Goal: Information Seeking & Learning: Learn about a topic

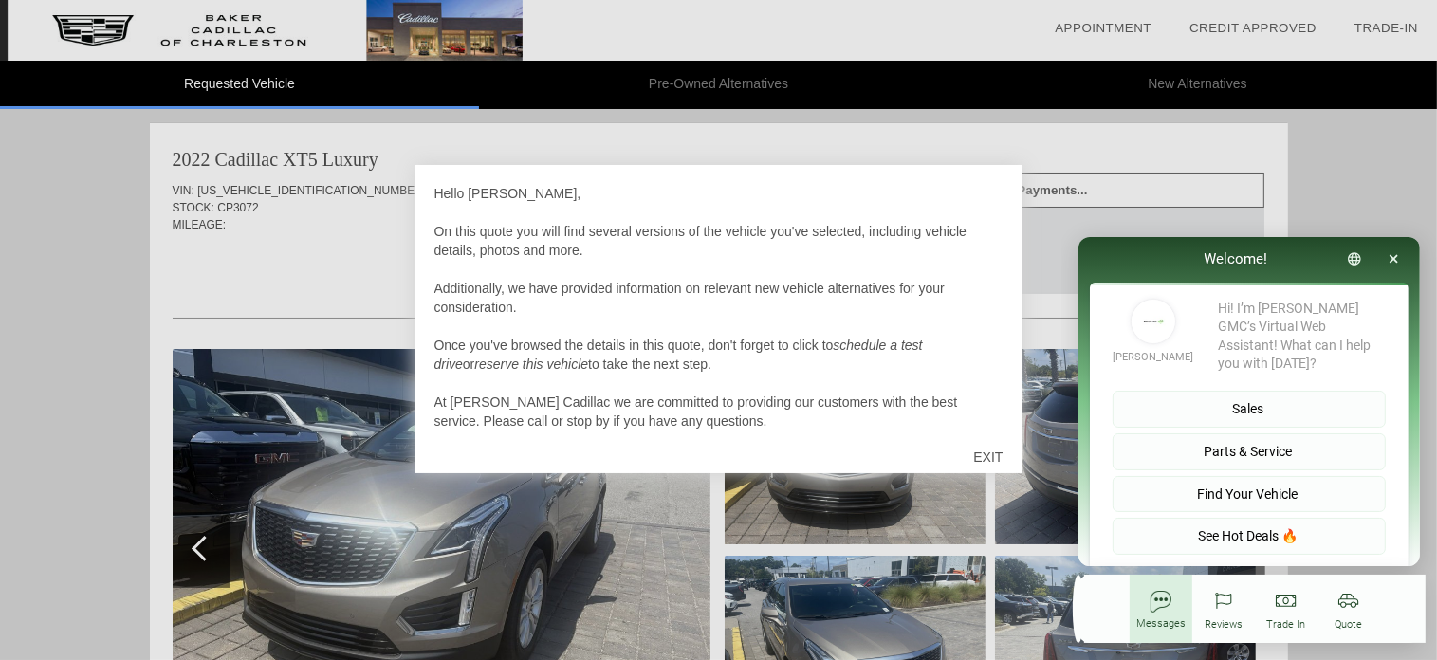
scroll to position [20, 0]
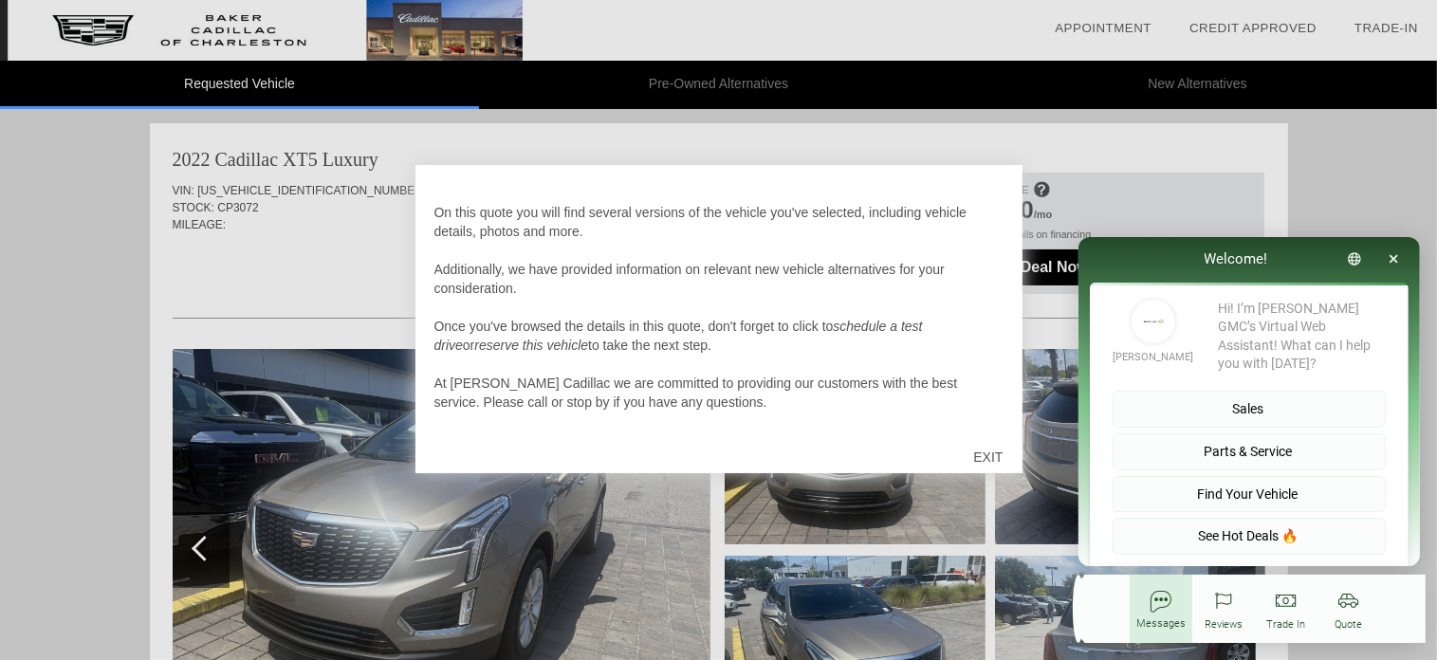
click at [975, 454] on div "EXIT" at bounding box center [987, 457] width 67 height 57
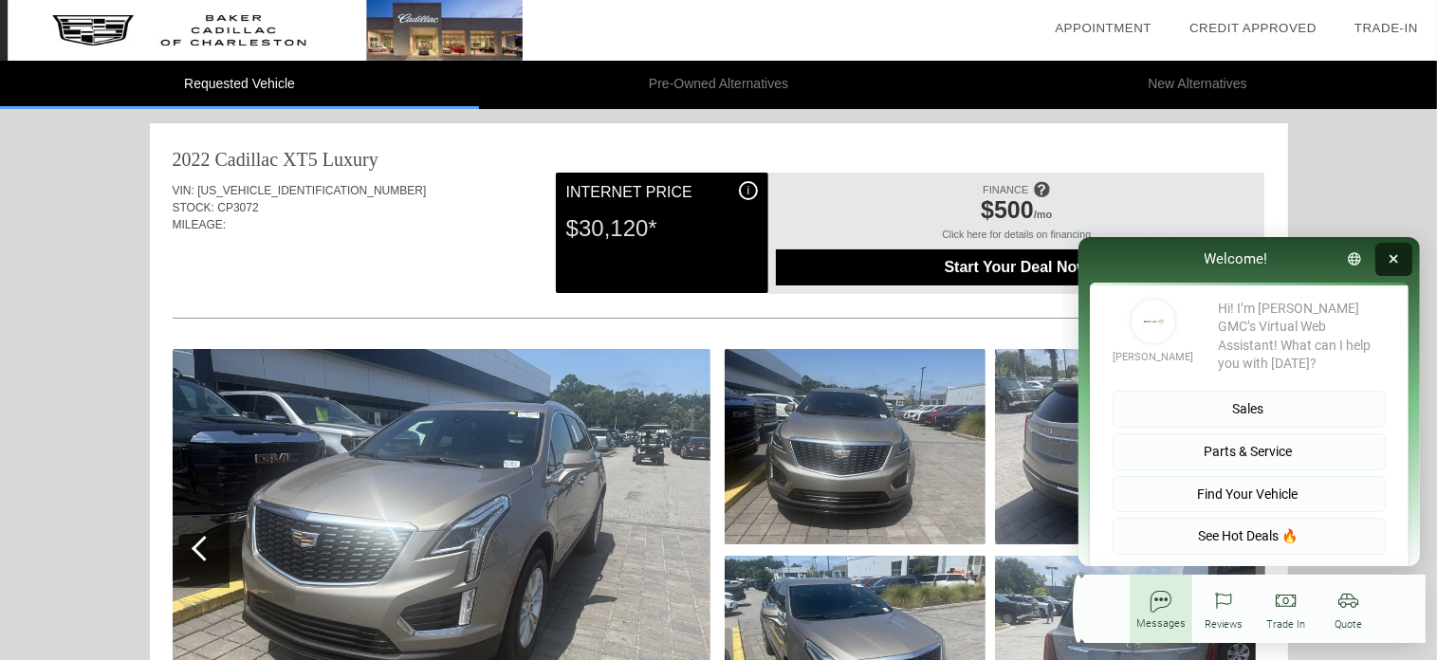
click at [1399, 258] on button "button" at bounding box center [1393, 258] width 37 height 33
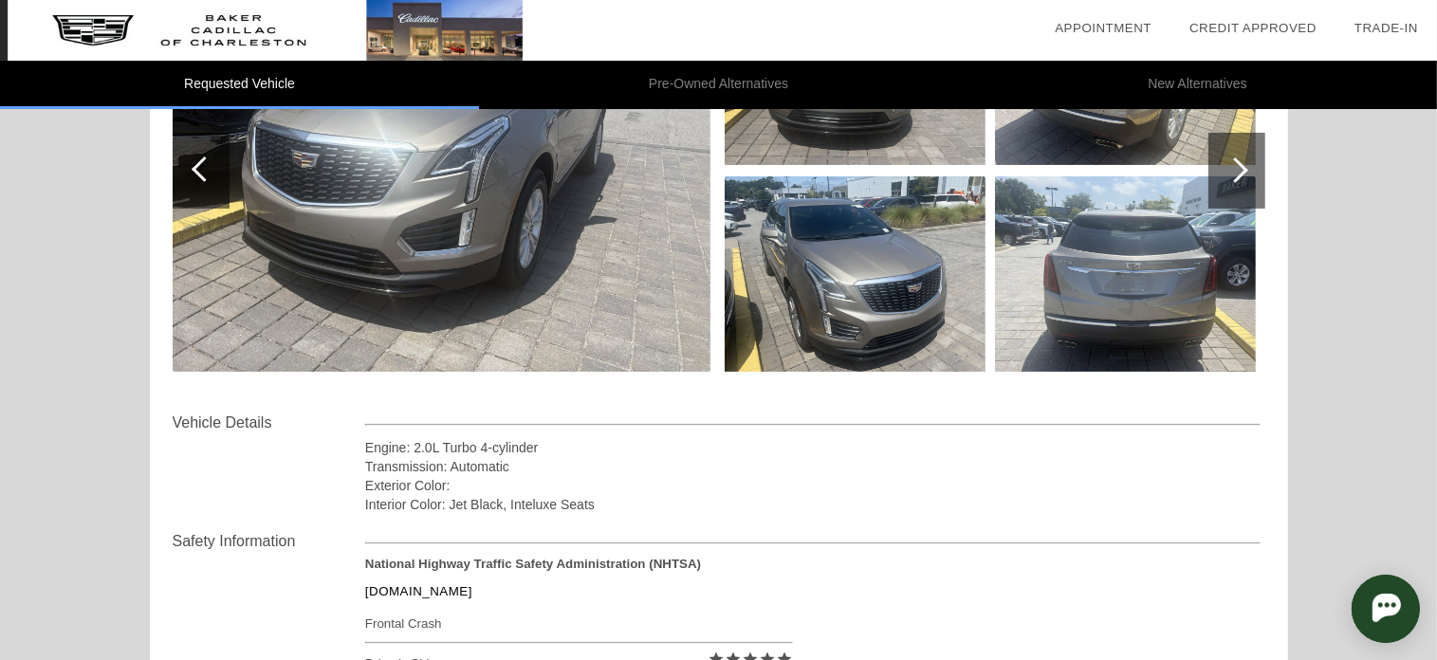
scroll to position [0, 0]
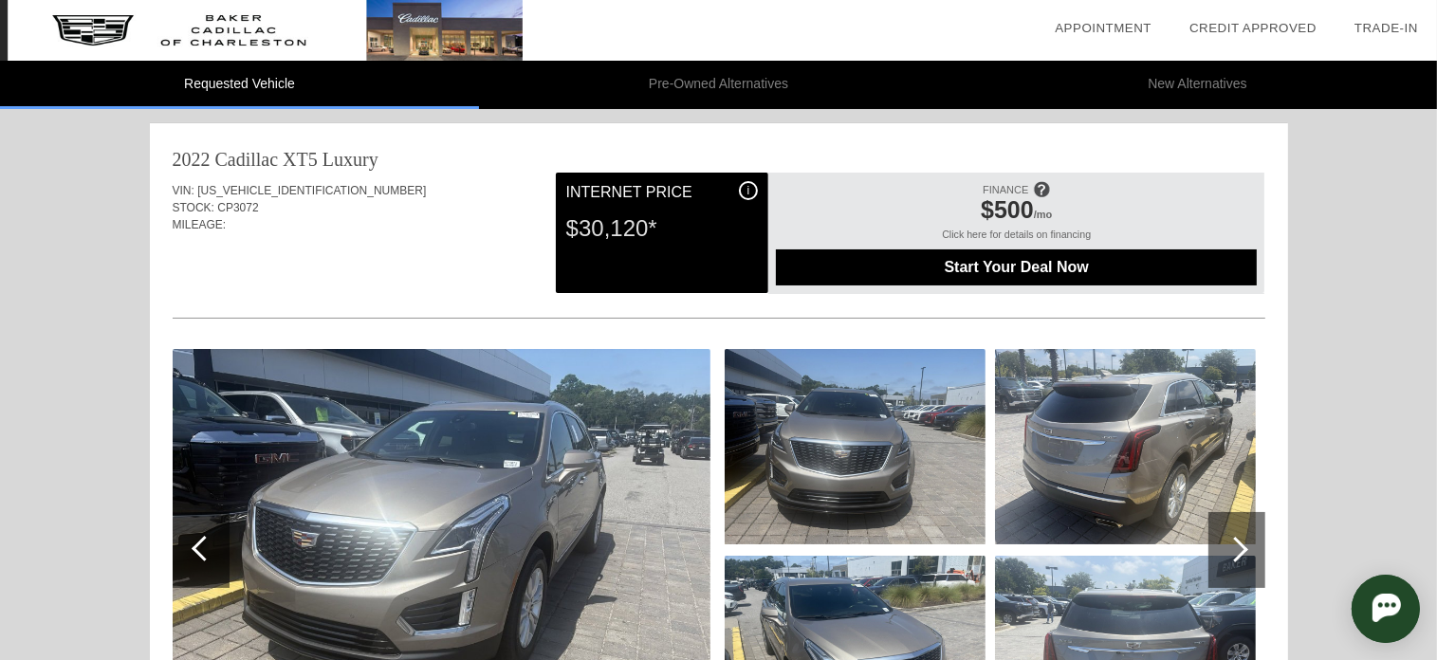
click at [1065, 584] on img at bounding box center [1125, 653] width 261 height 195
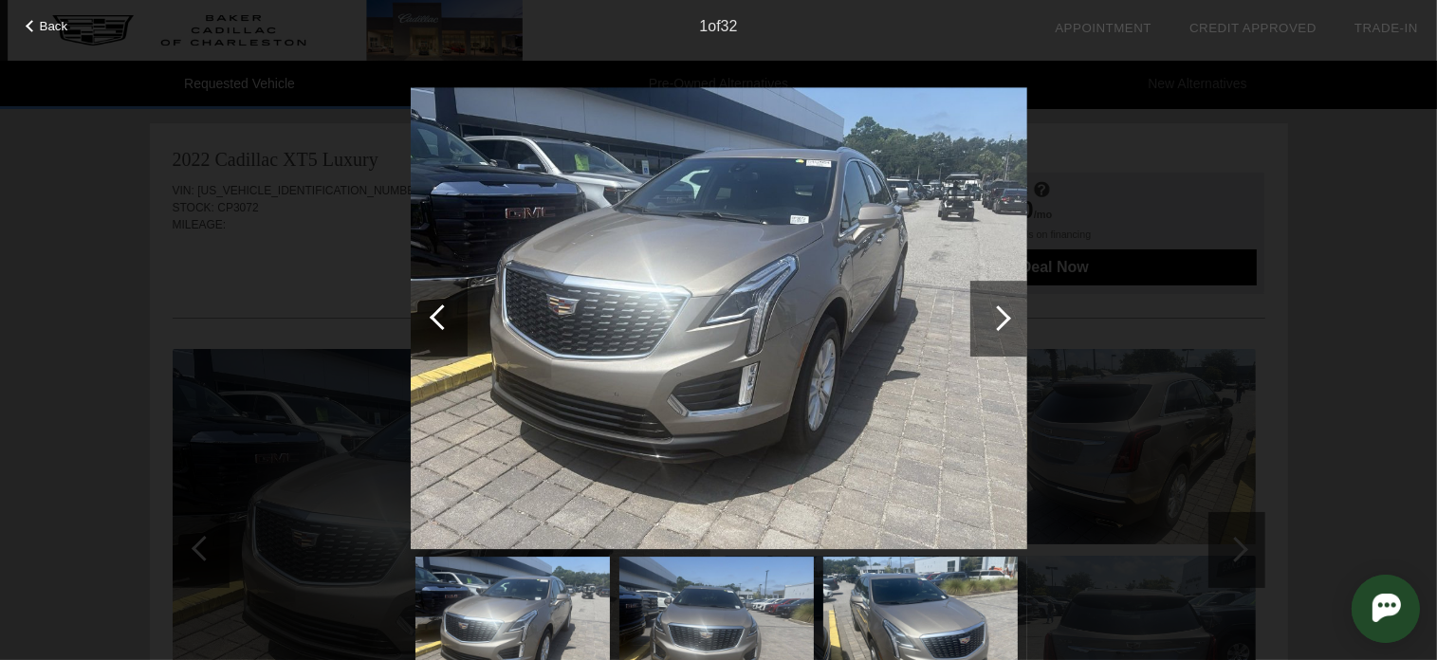
click at [1017, 326] on div at bounding box center [999, 319] width 57 height 76
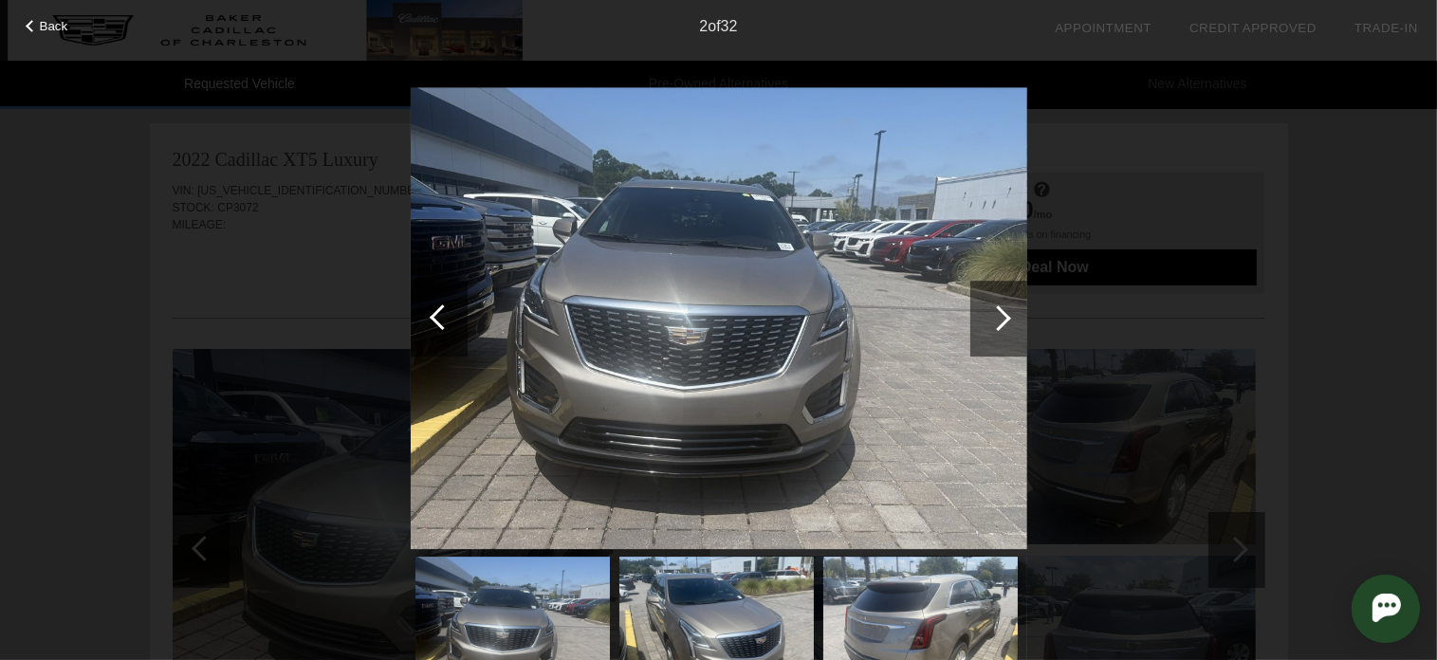
click at [1016, 326] on div at bounding box center [999, 319] width 57 height 76
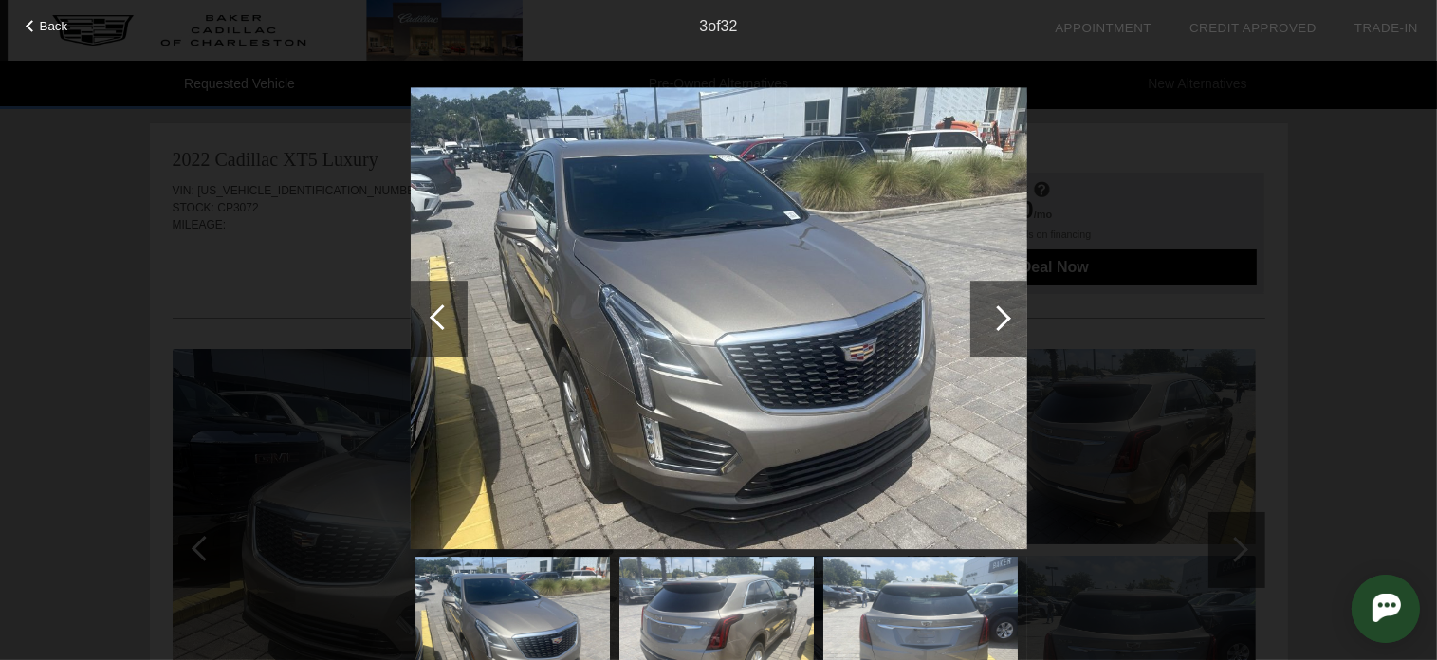
click at [1016, 326] on div at bounding box center [999, 319] width 57 height 76
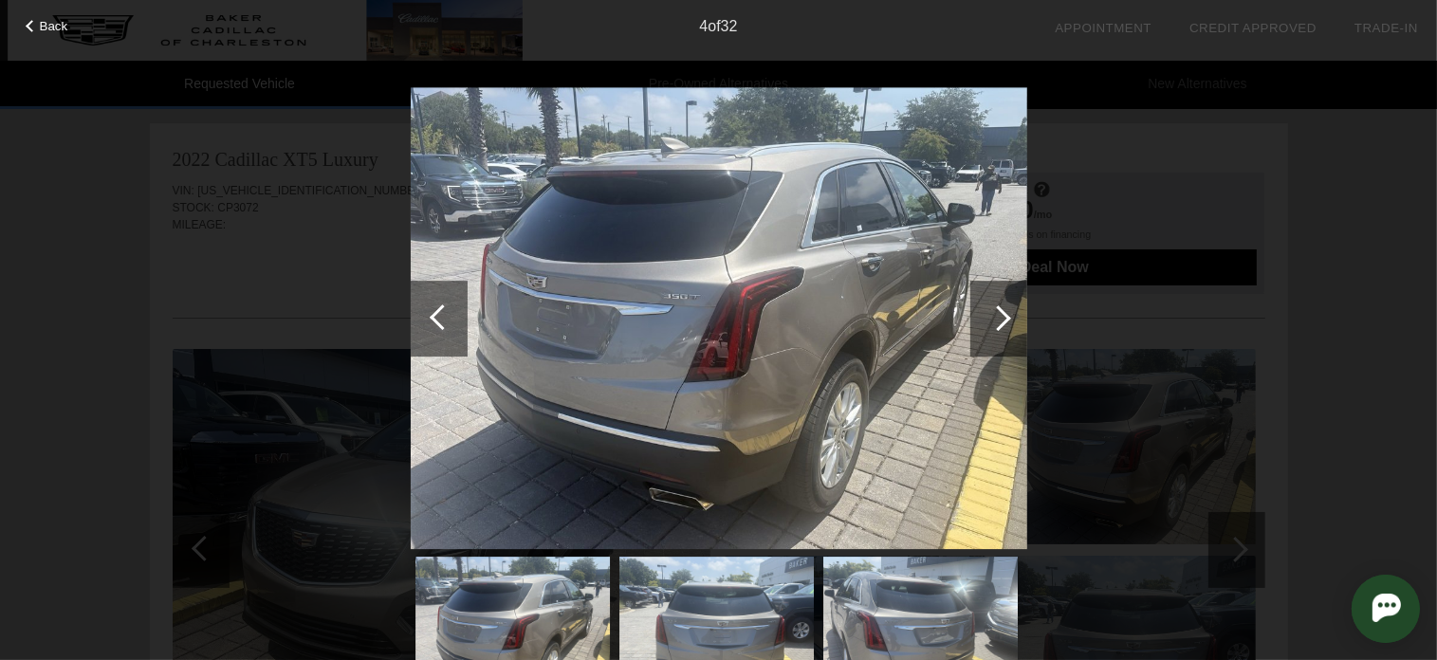
click at [1016, 326] on div at bounding box center [999, 319] width 57 height 76
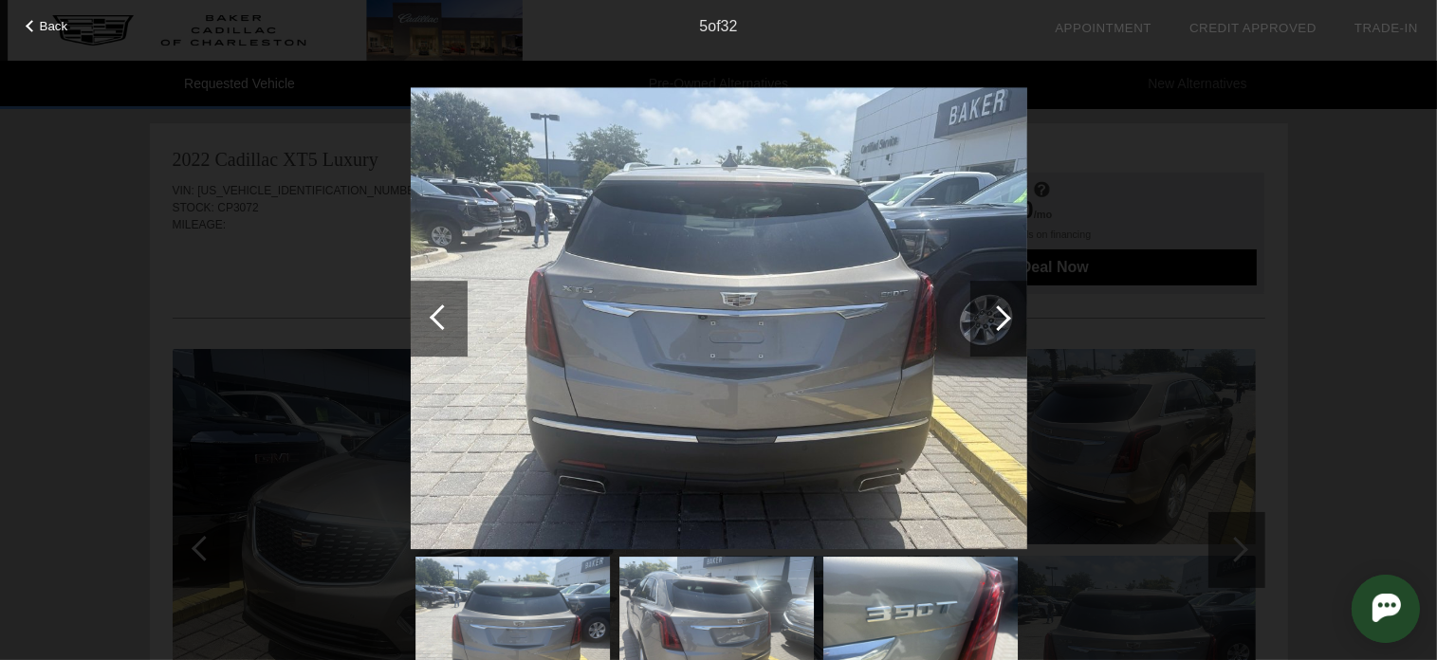
click at [1016, 326] on div at bounding box center [999, 319] width 57 height 76
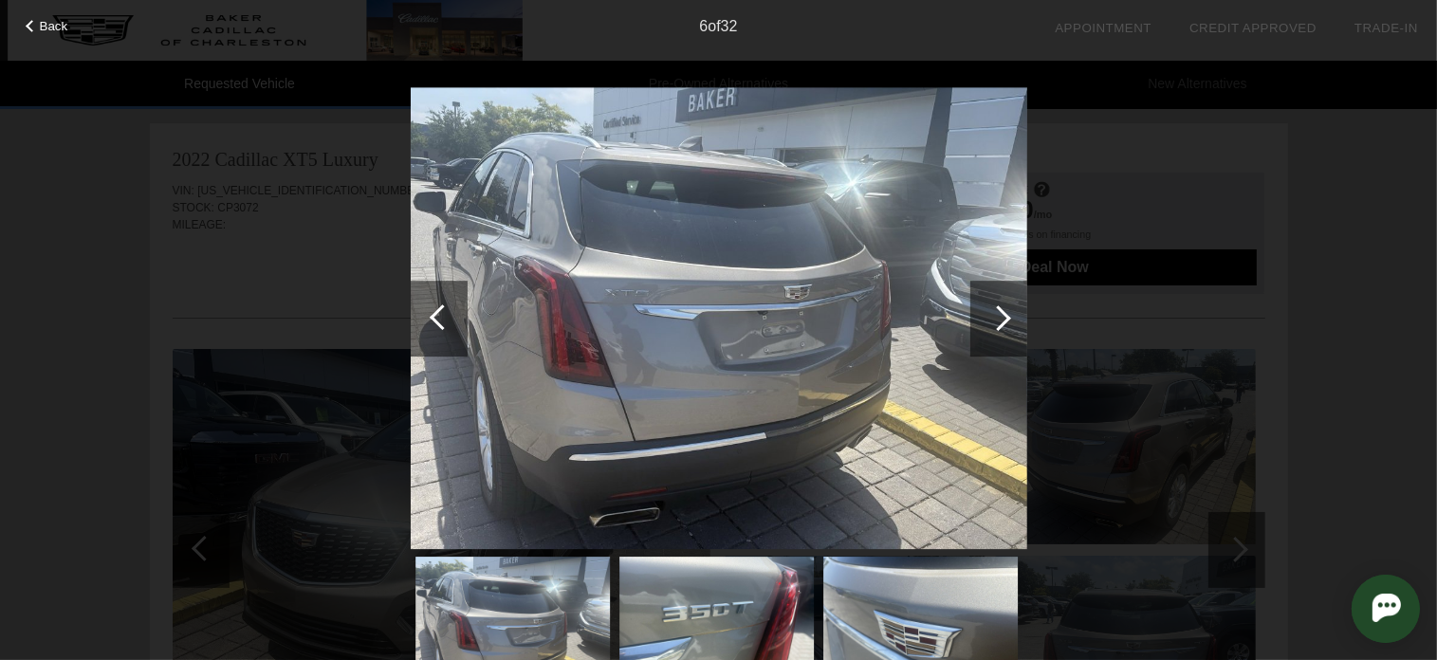
click at [1016, 326] on div at bounding box center [999, 319] width 57 height 76
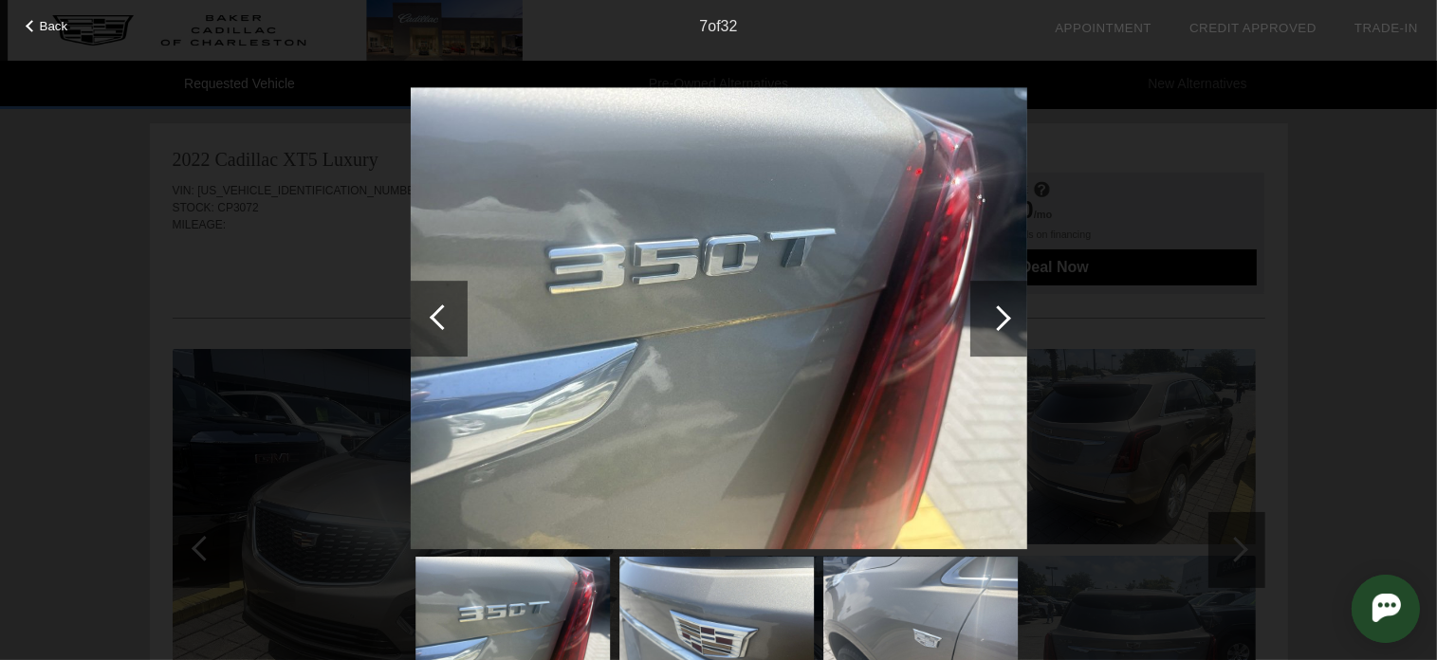
click at [1016, 326] on div at bounding box center [999, 319] width 57 height 76
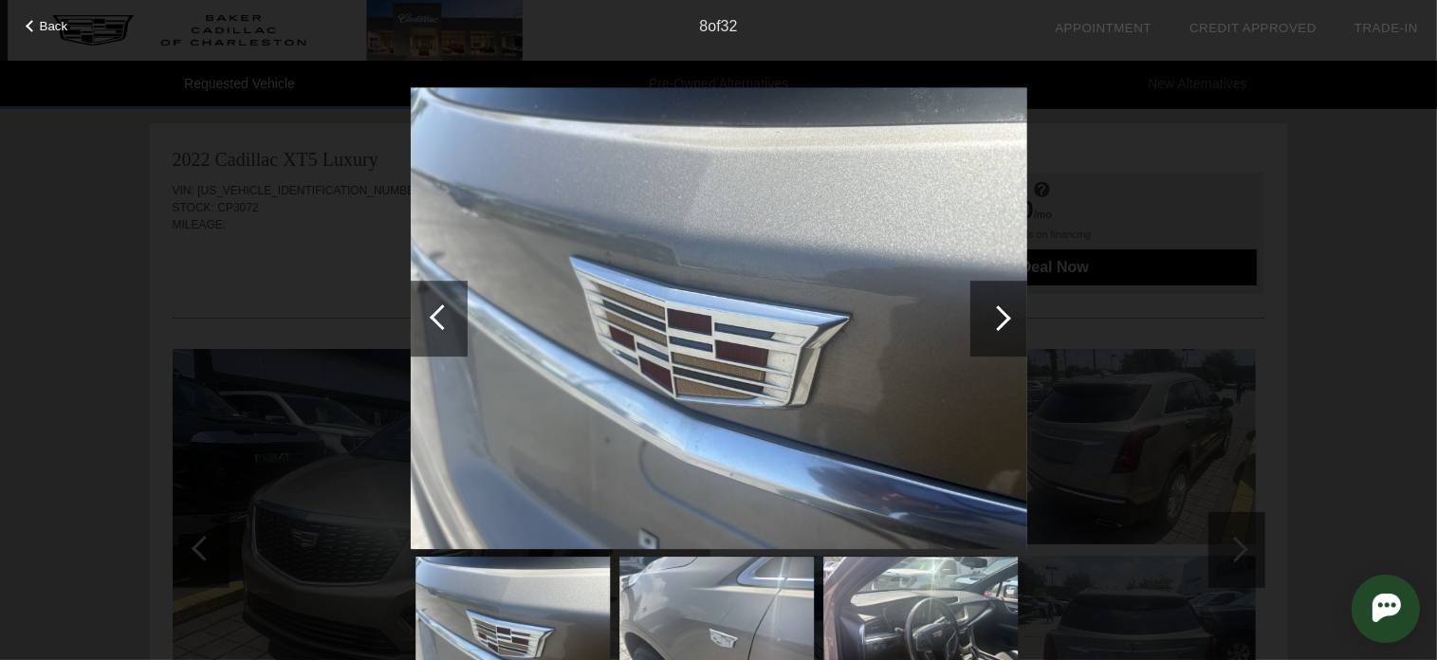
click at [1016, 326] on div at bounding box center [999, 319] width 57 height 76
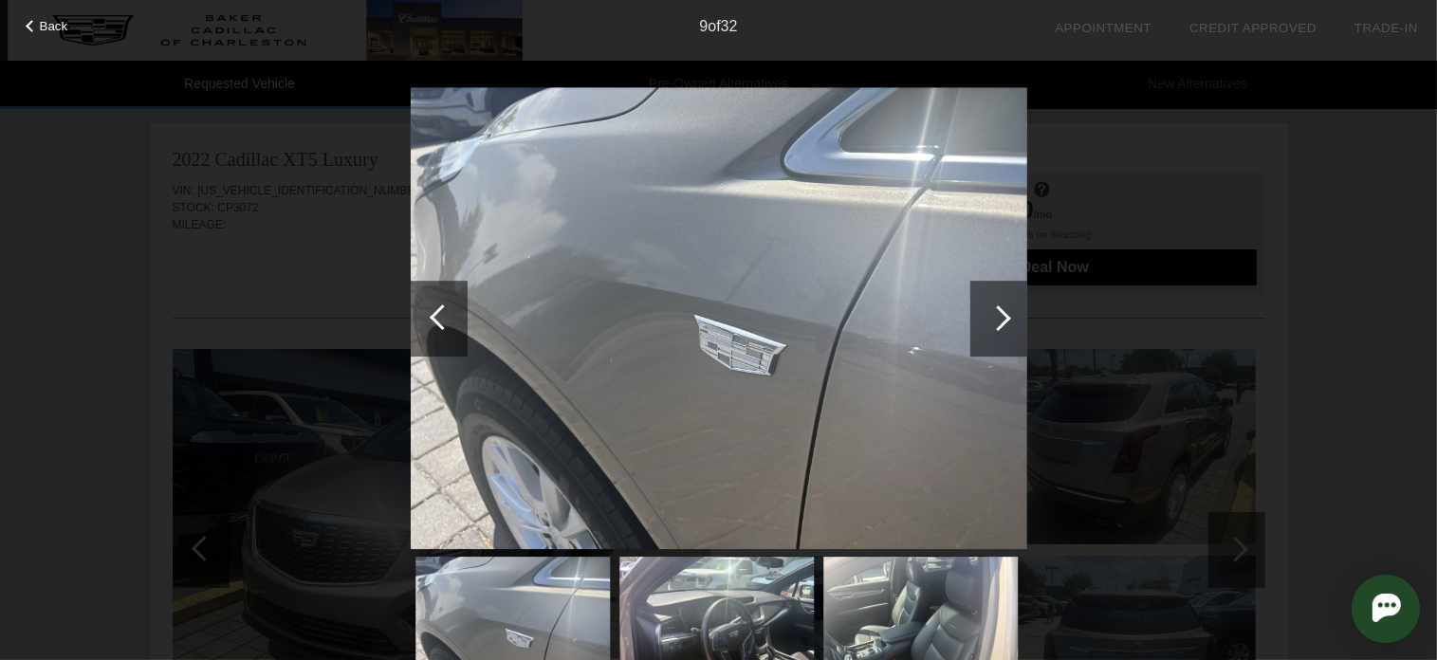
click at [1016, 326] on div at bounding box center [999, 319] width 57 height 76
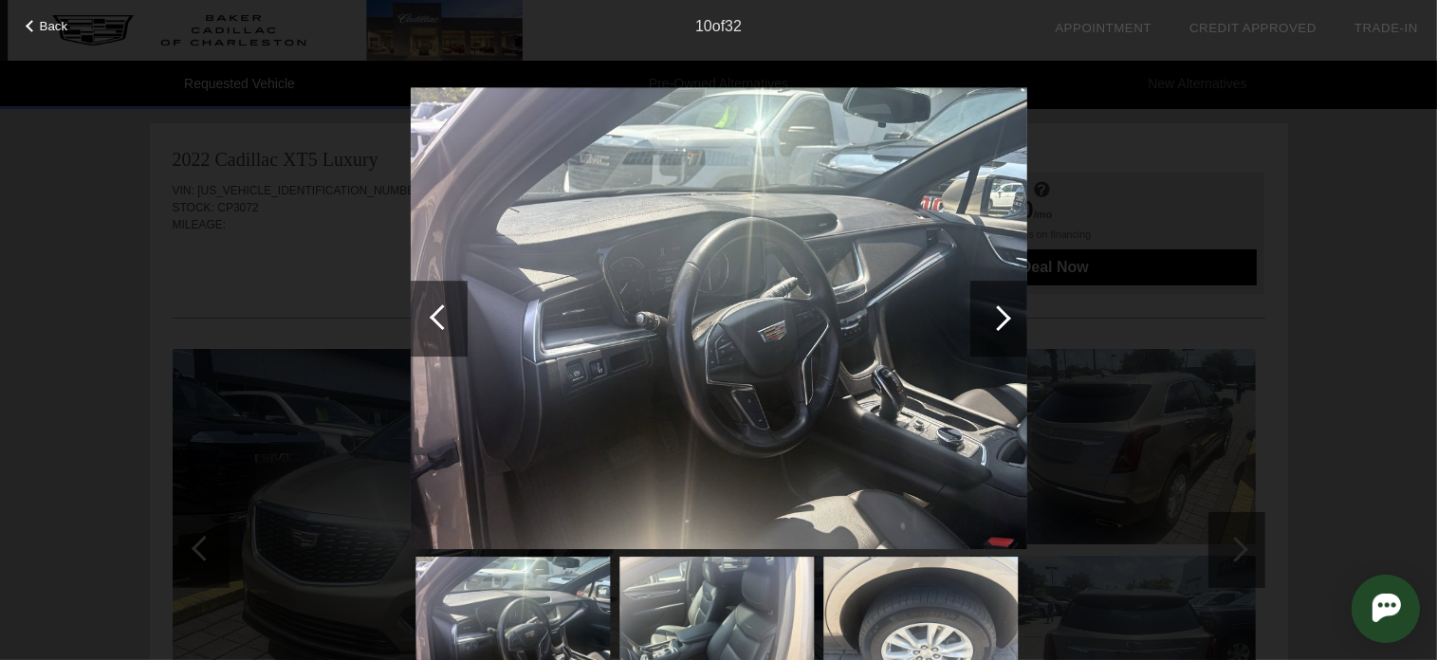
click at [1016, 326] on div at bounding box center [999, 319] width 57 height 76
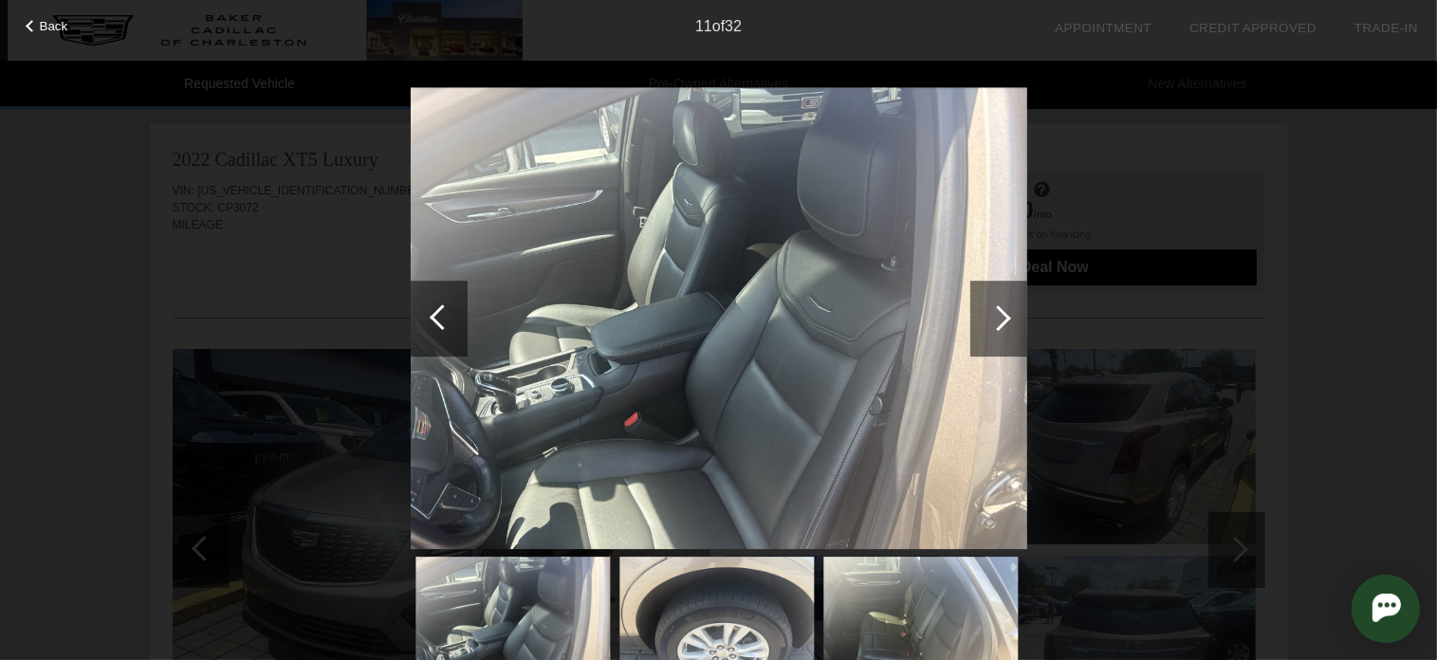
click at [1016, 326] on div at bounding box center [999, 319] width 57 height 76
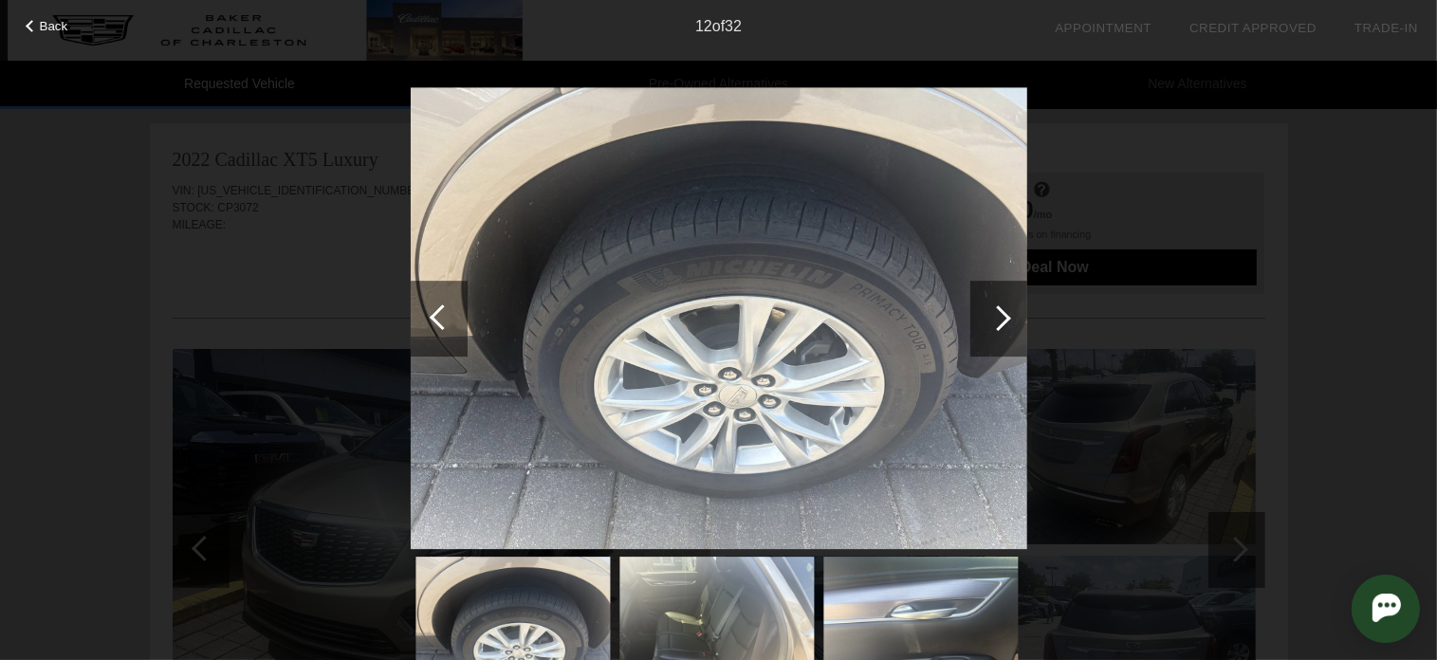
click at [1016, 326] on div at bounding box center [999, 319] width 57 height 76
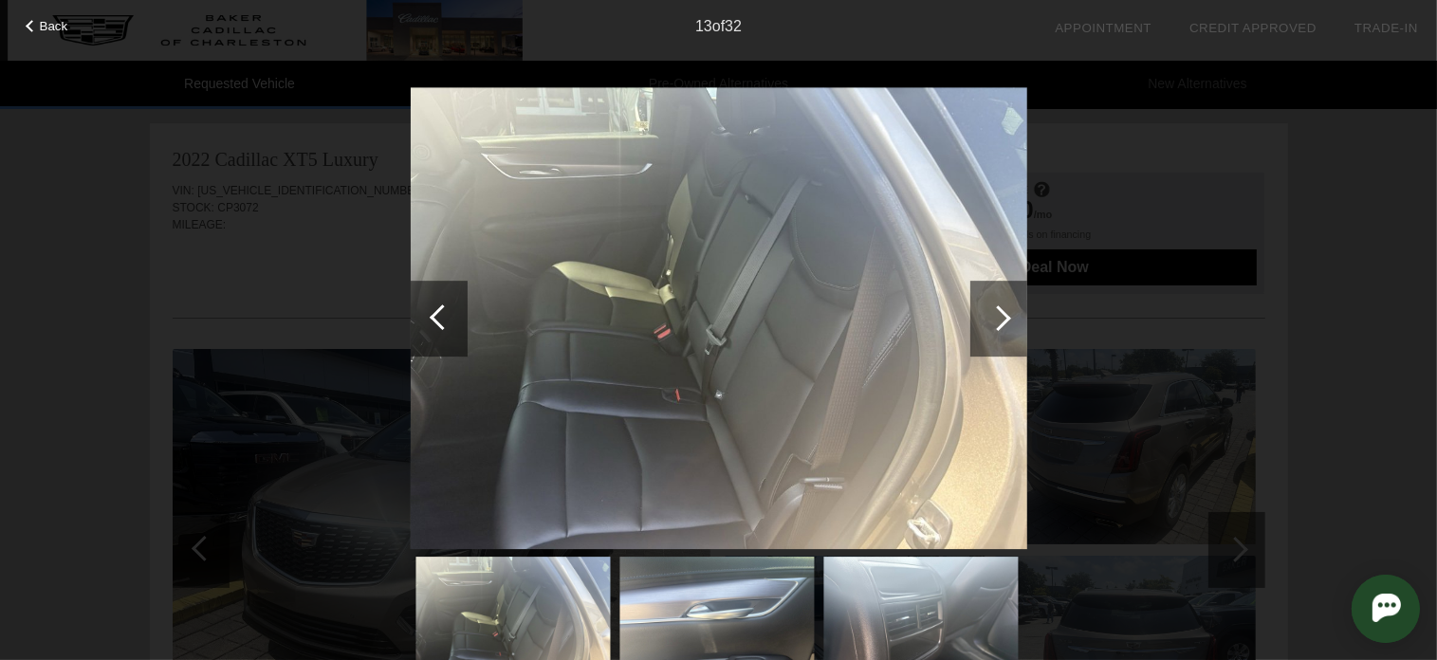
drag, startPoint x: 425, startPoint y: 315, endPoint x: 448, endPoint y: 316, distance: 22.8
click at [426, 315] on div at bounding box center [439, 319] width 57 height 76
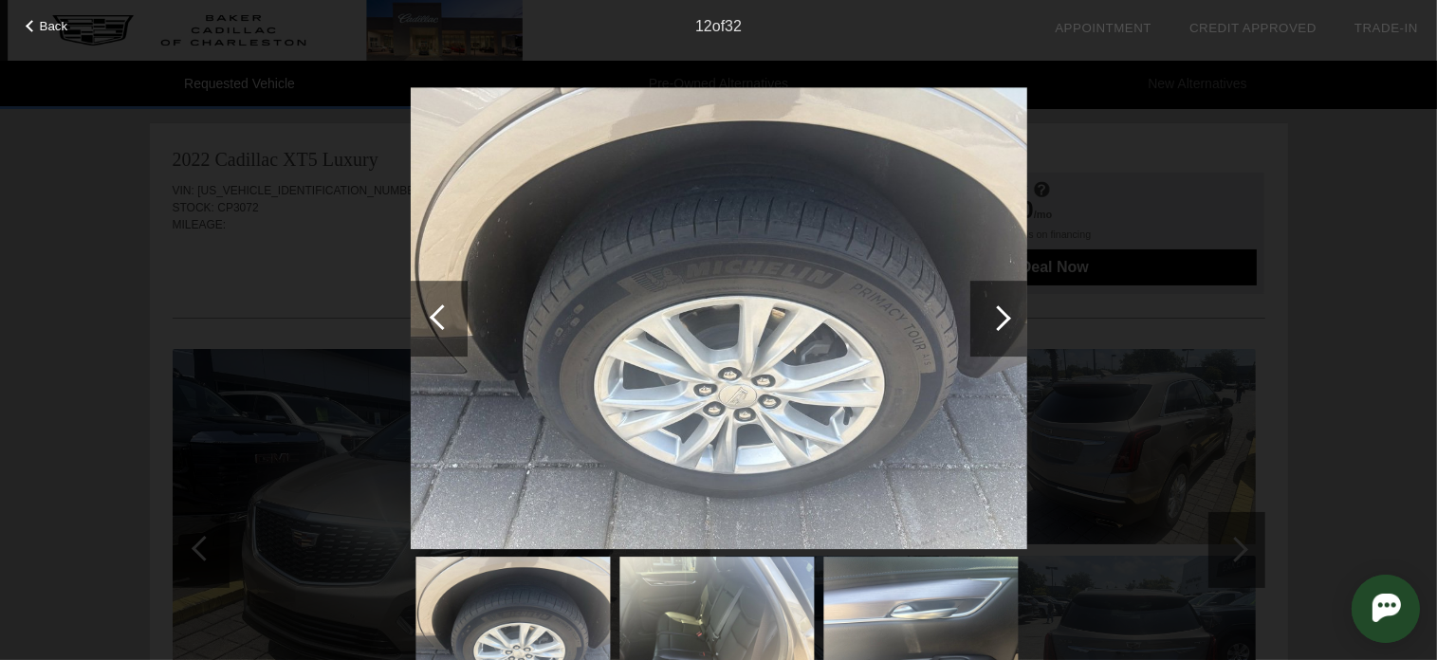
click at [1002, 307] on div at bounding box center [999, 319] width 57 height 76
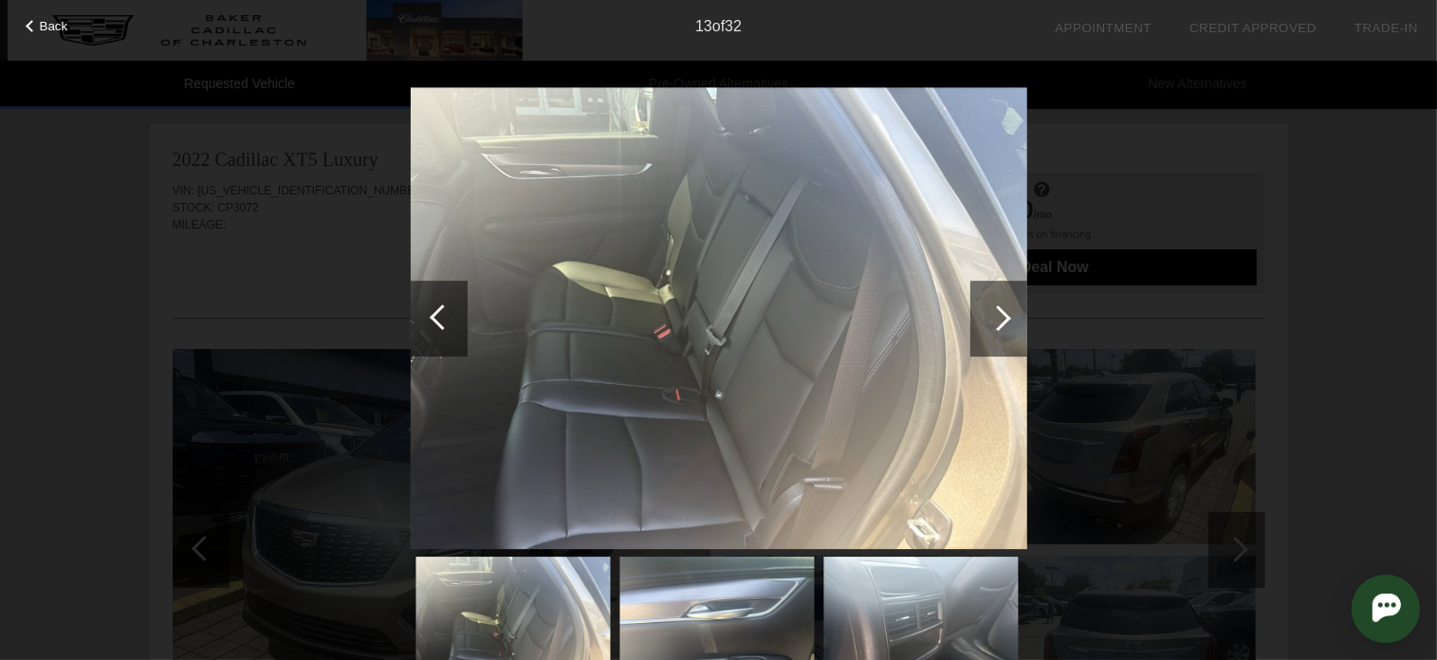
click at [1002, 307] on div at bounding box center [999, 319] width 57 height 76
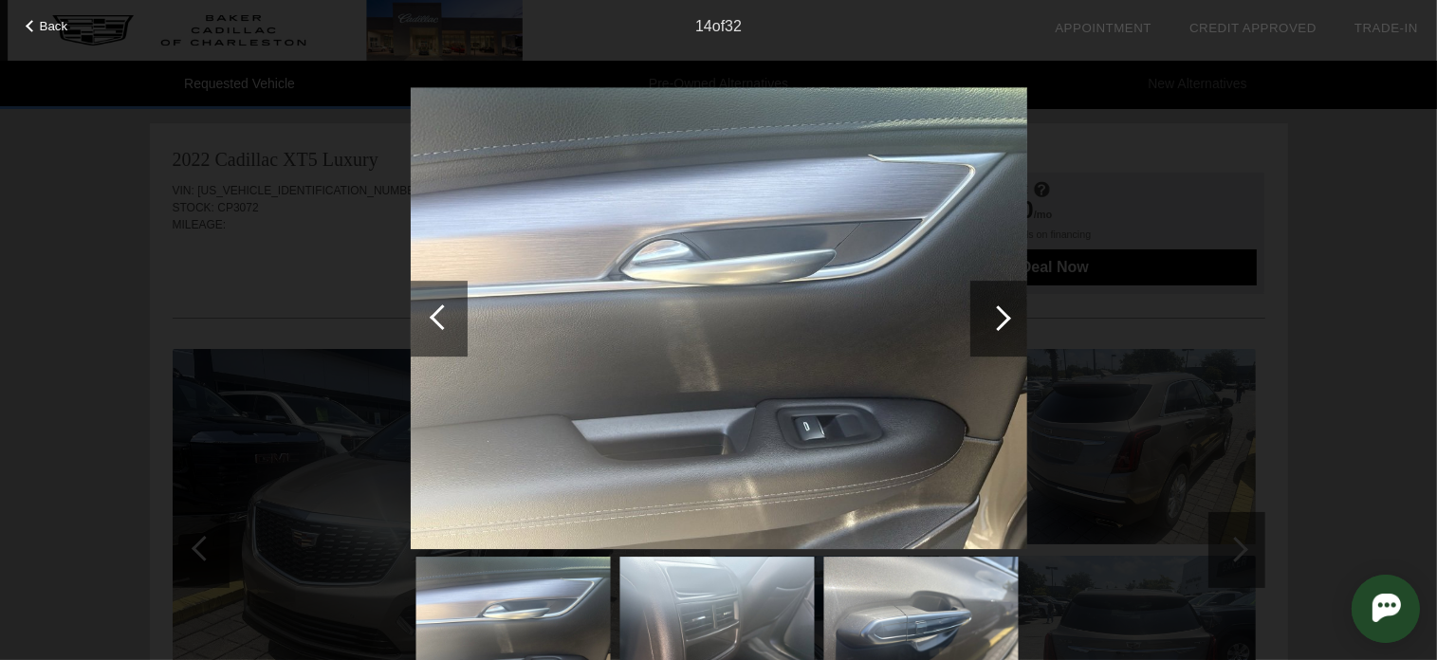
click at [1002, 307] on div at bounding box center [999, 319] width 57 height 76
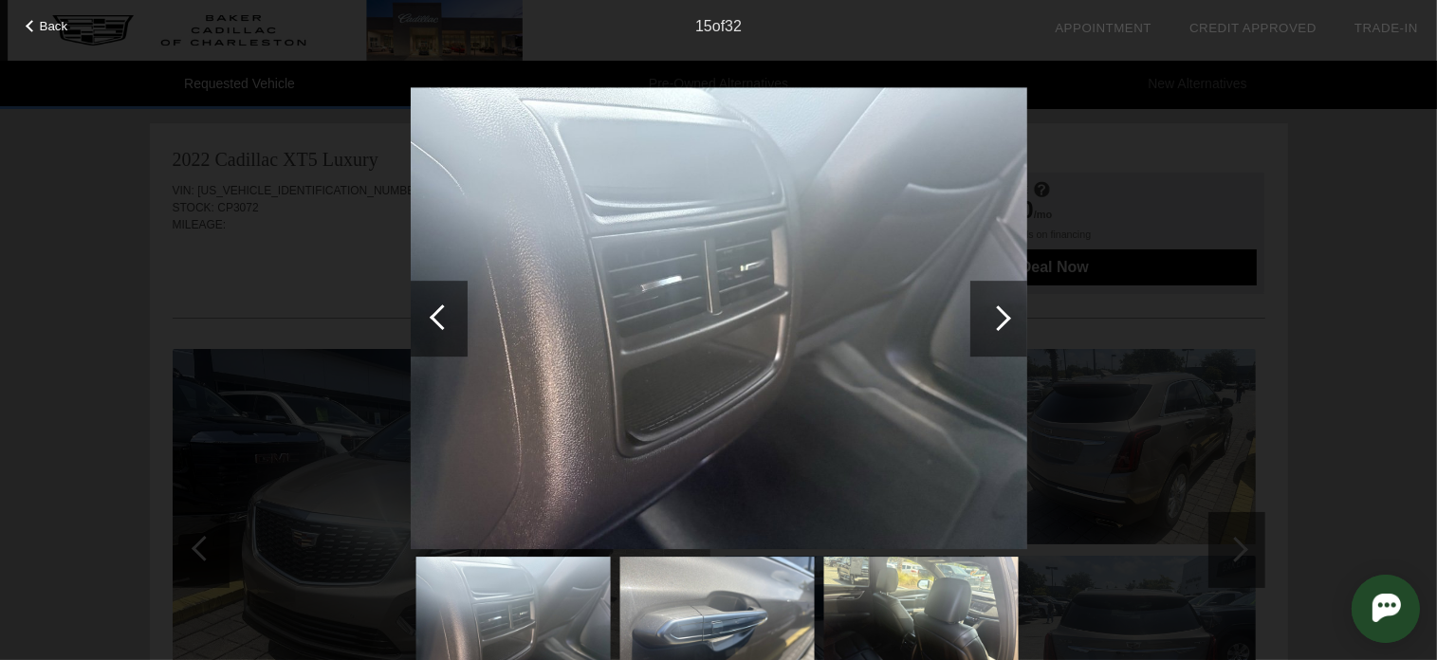
click at [1002, 307] on div at bounding box center [999, 319] width 57 height 76
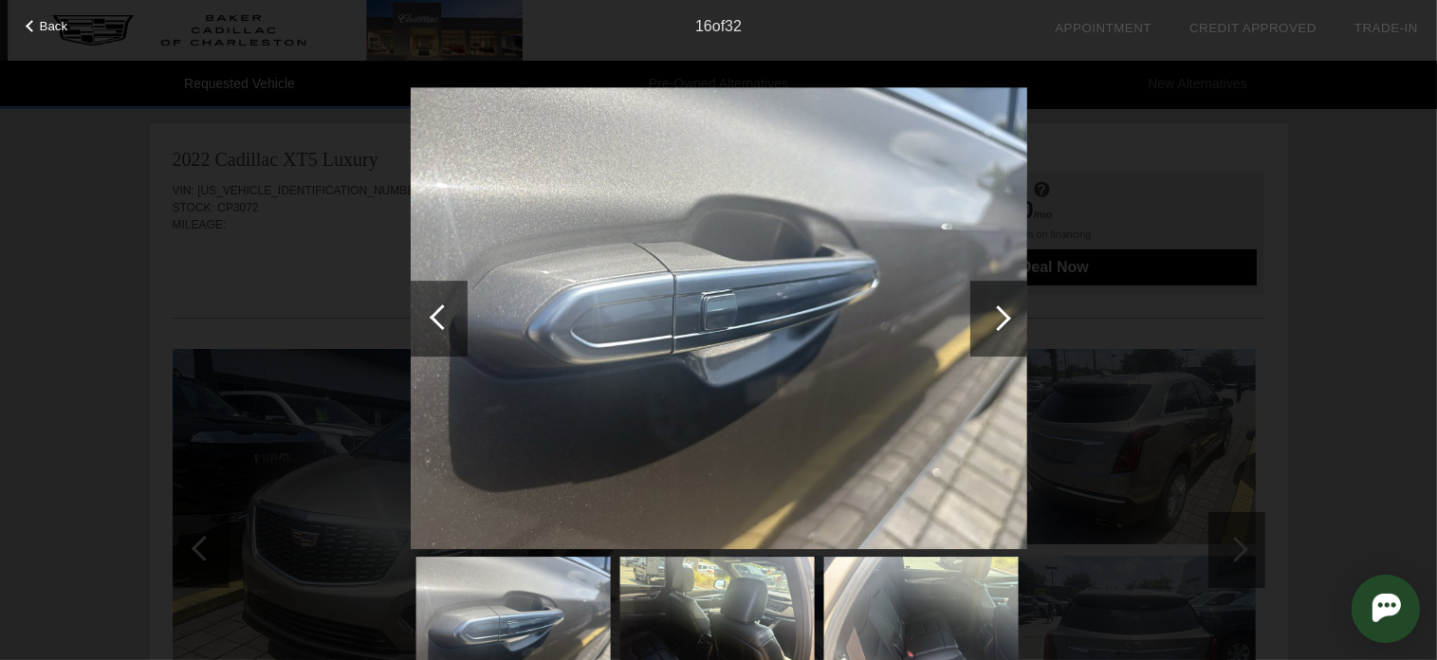
click at [1002, 307] on div at bounding box center [999, 319] width 57 height 76
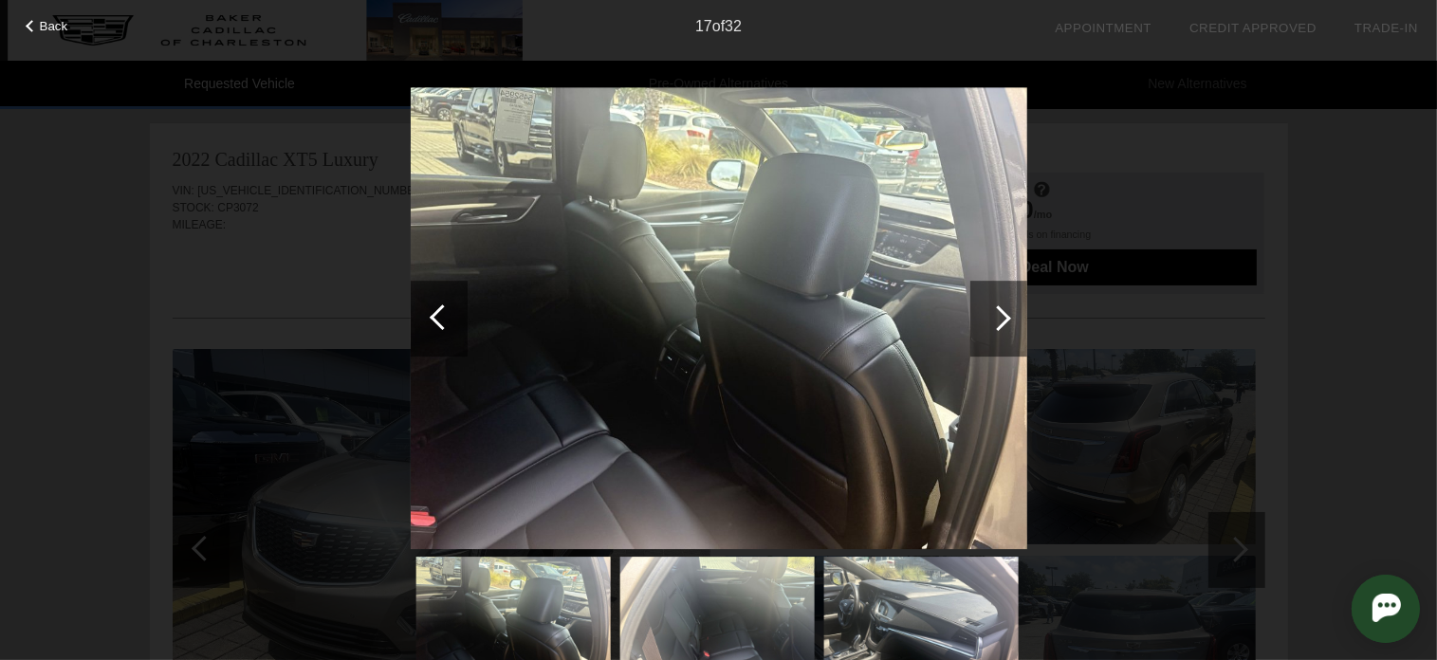
click at [1002, 307] on div at bounding box center [999, 319] width 57 height 76
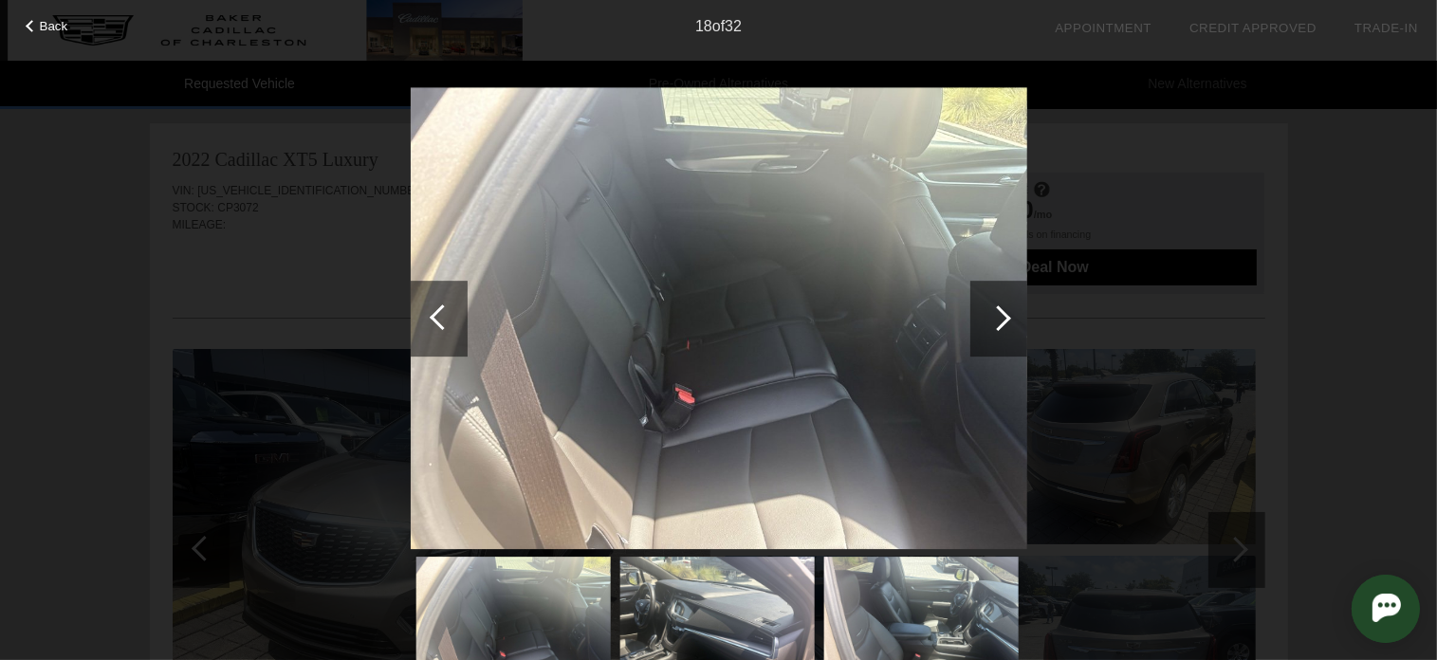
click at [1002, 307] on div at bounding box center [999, 319] width 57 height 76
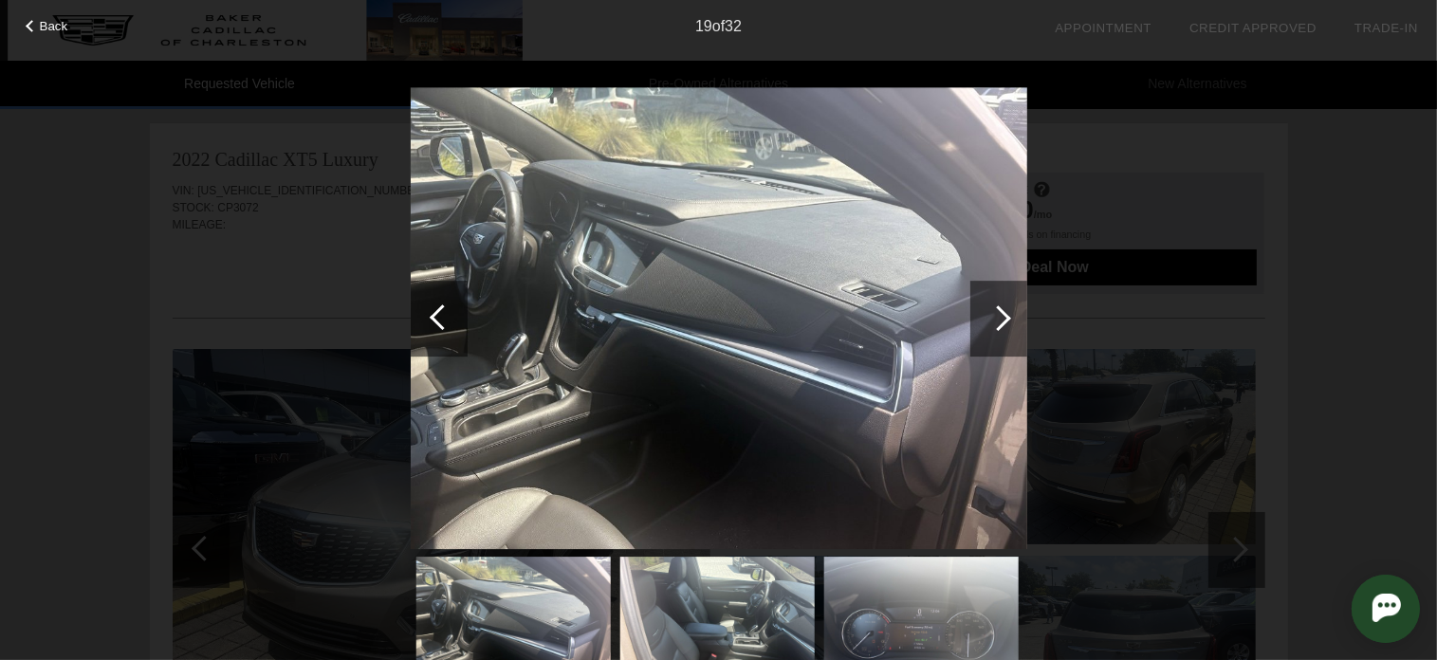
click at [1002, 307] on div at bounding box center [999, 319] width 57 height 76
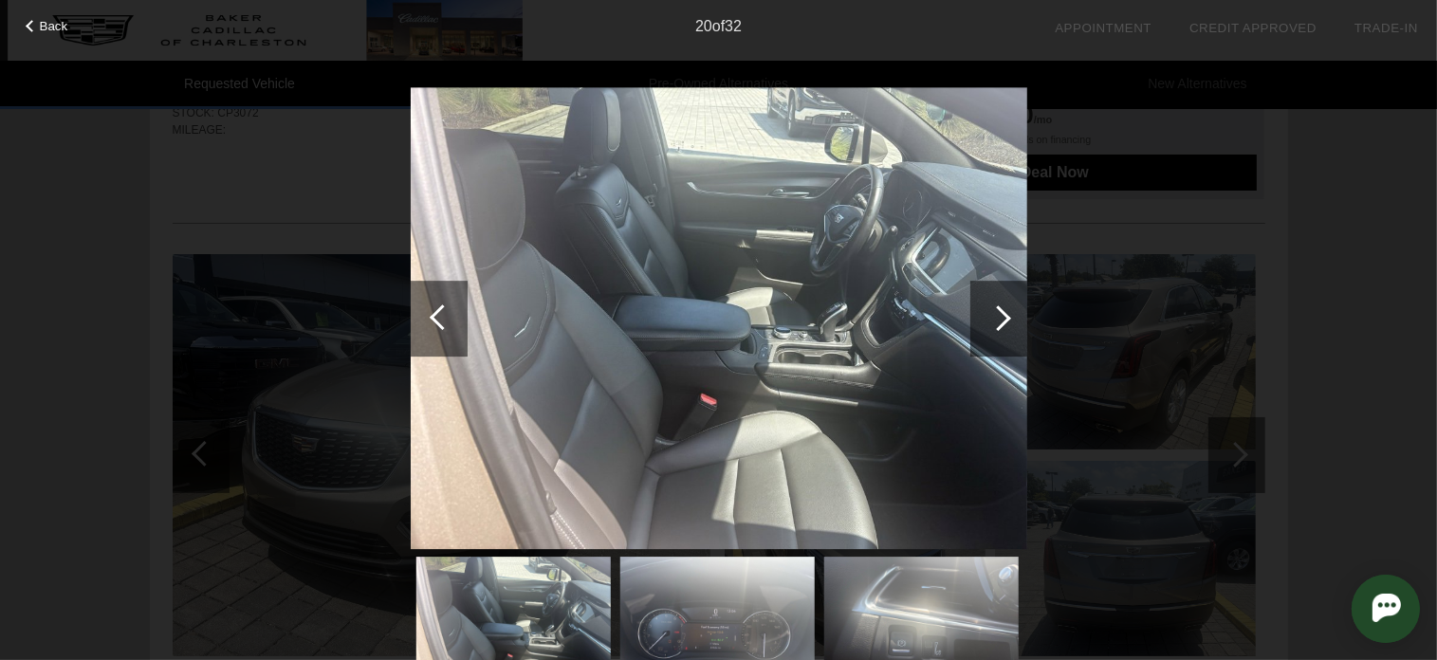
scroll to position [380, 0]
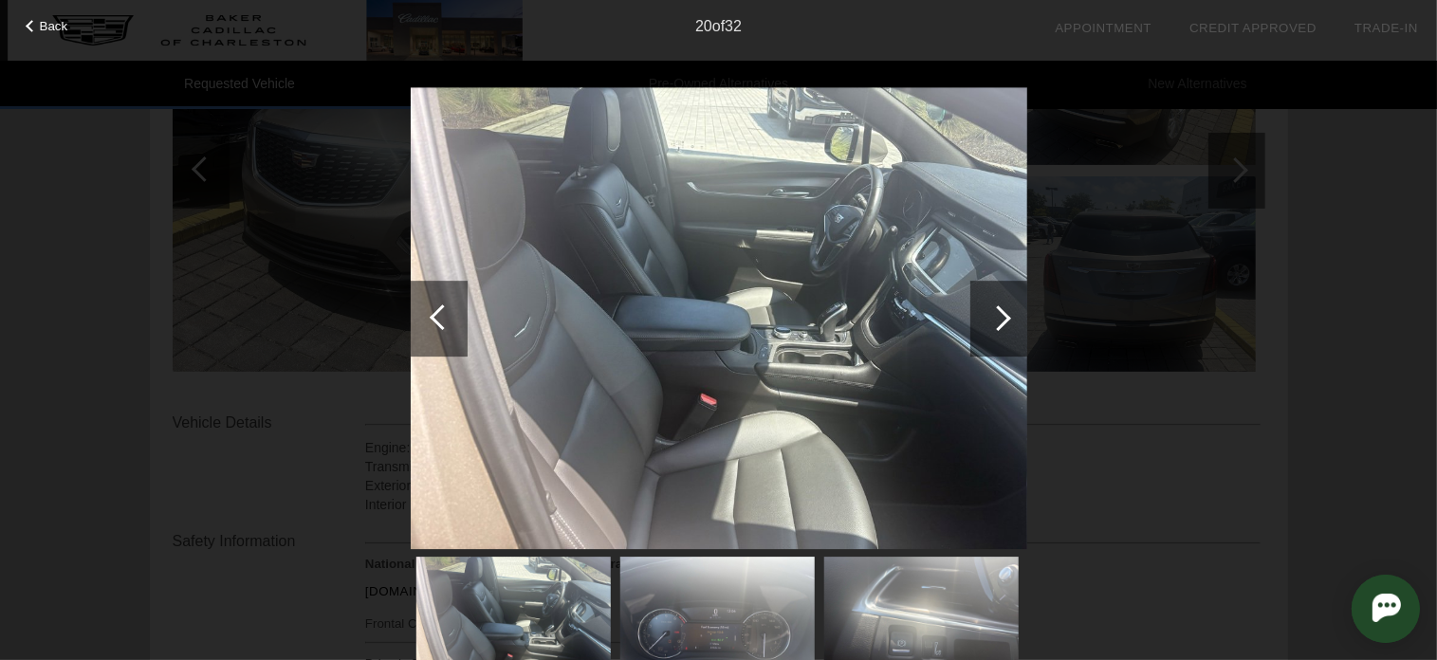
click at [983, 312] on div at bounding box center [999, 319] width 57 height 76
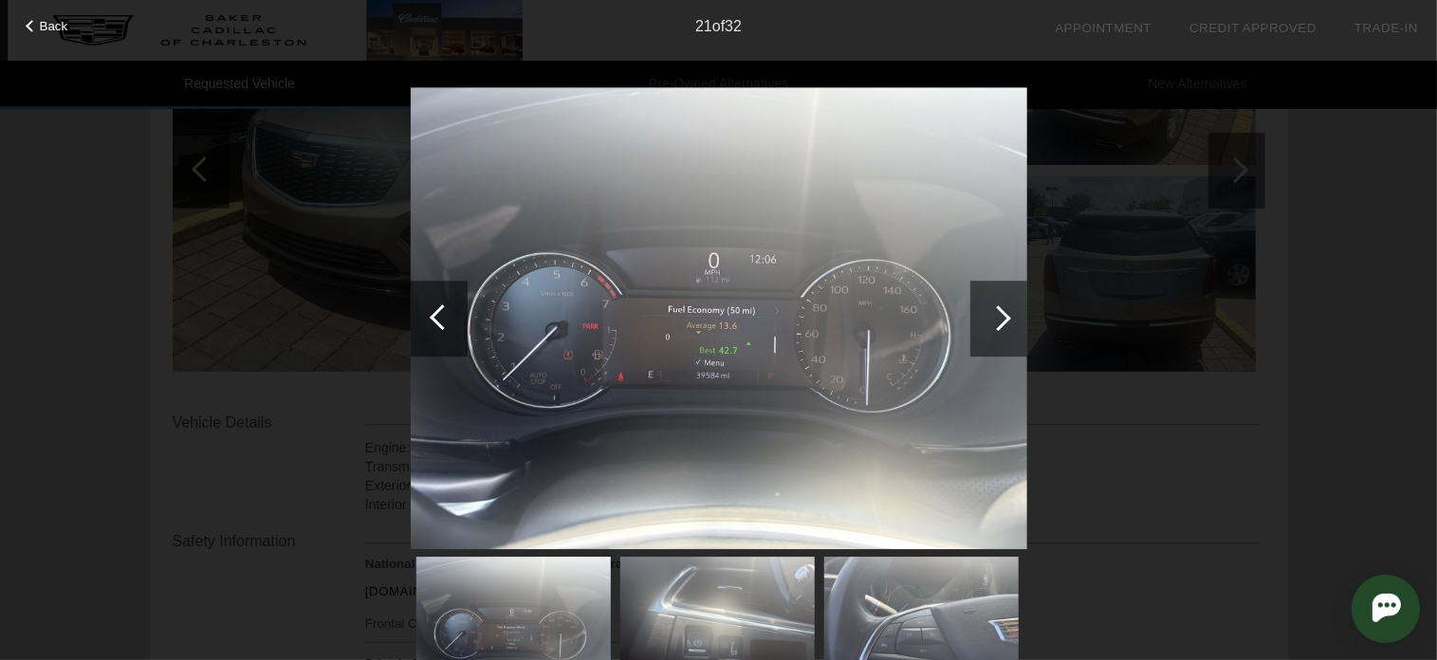
click at [983, 312] on div at bounding box center [999, 319] width 57 height 76
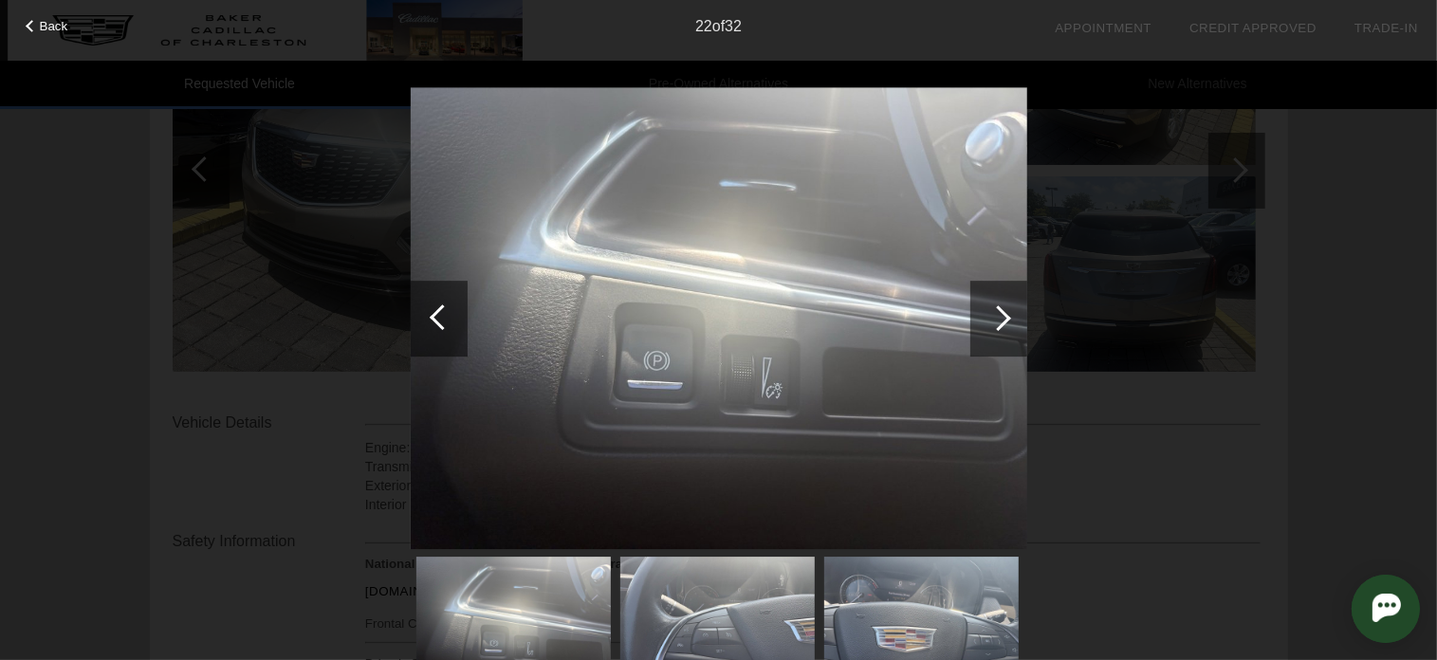
click at [983, 312] on div at bounding box center [999, 319] width 57 height 76
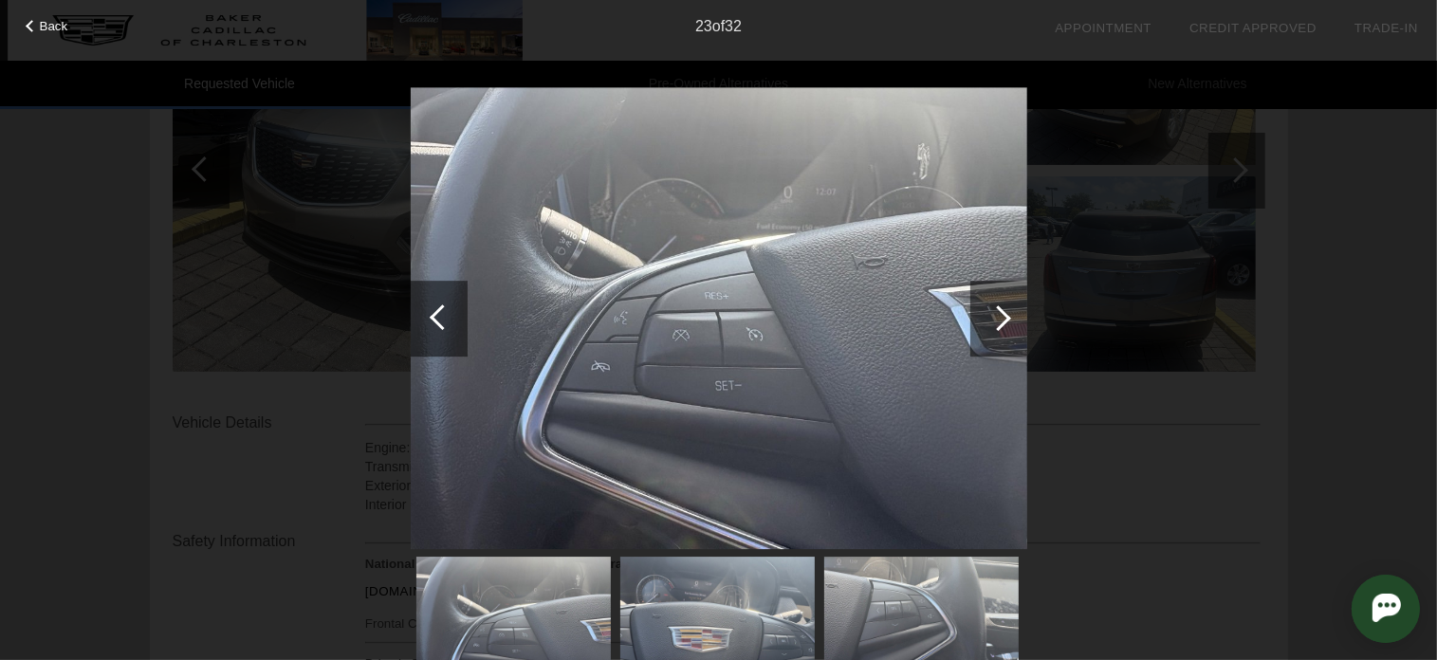
click at [983, 312] on div at bounding box center [999, 319] width 57 height 76
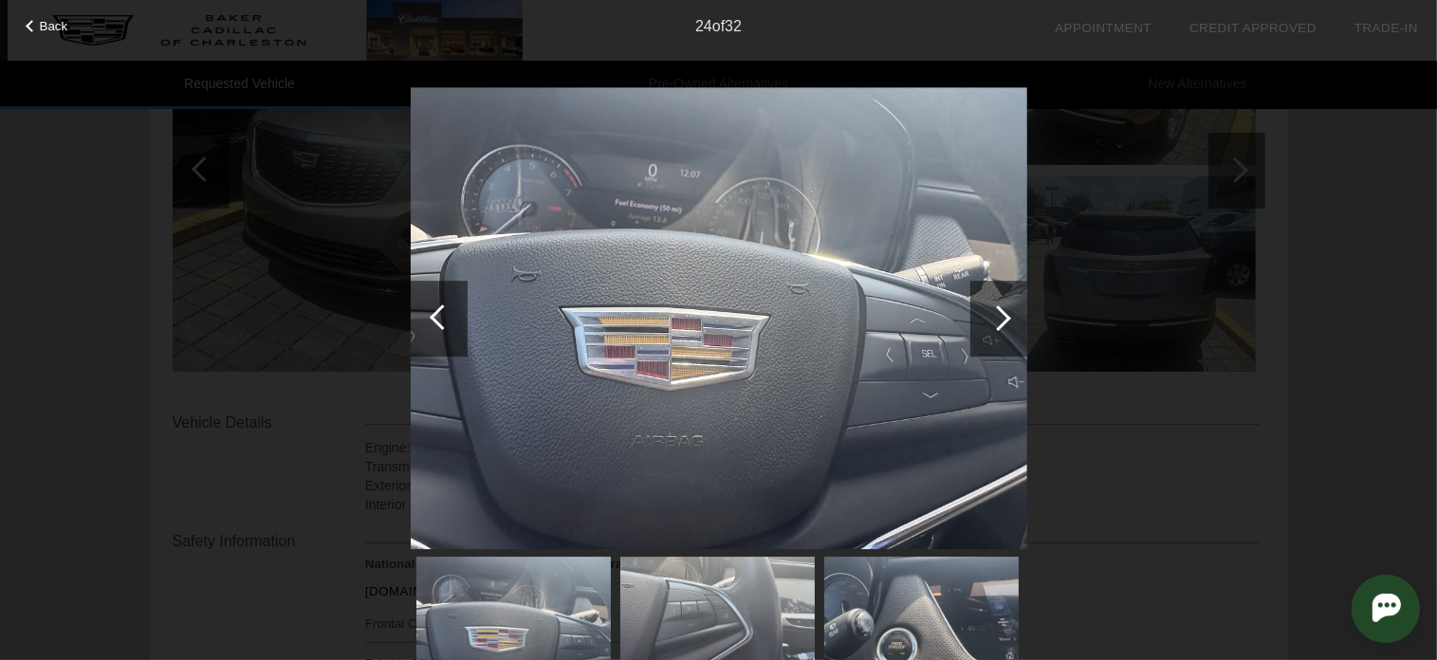
click at [983, 312] on div at bounding box center [999, 319] width 57 height 76
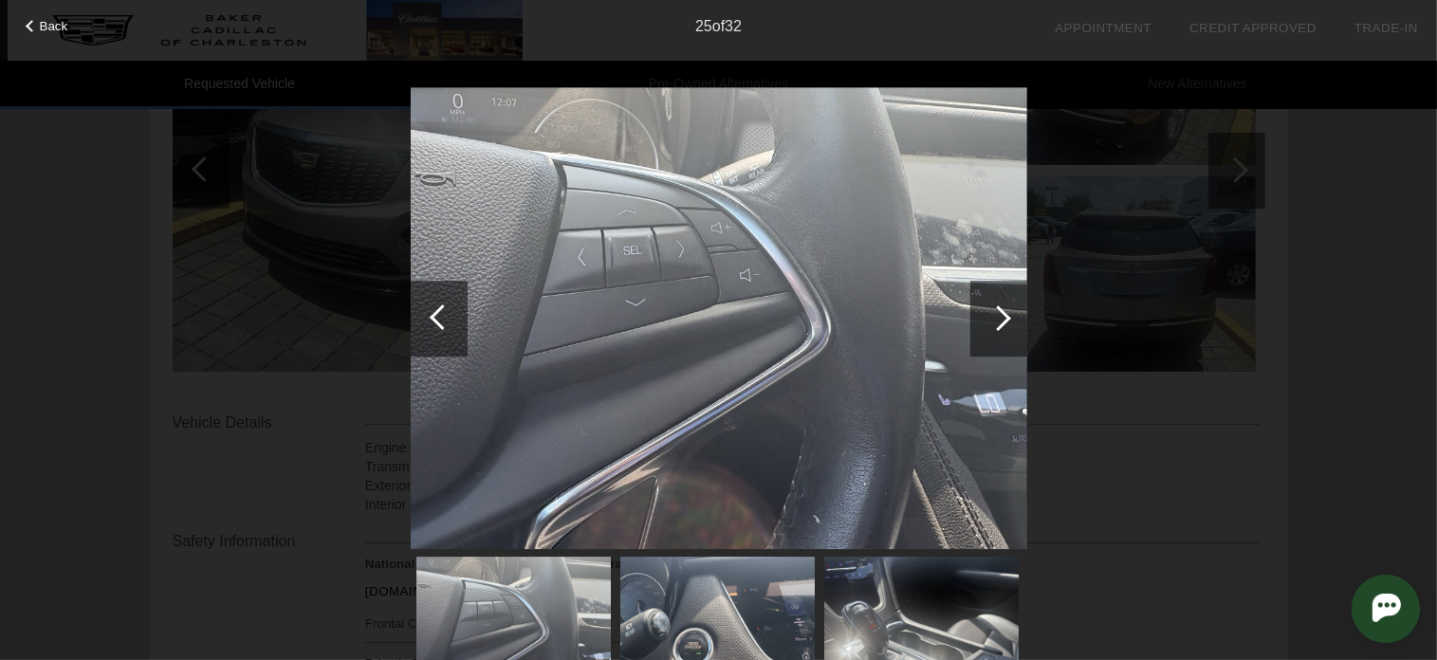
click at [983, 312] on div at bounding box center [999, 319] width 57 height 76
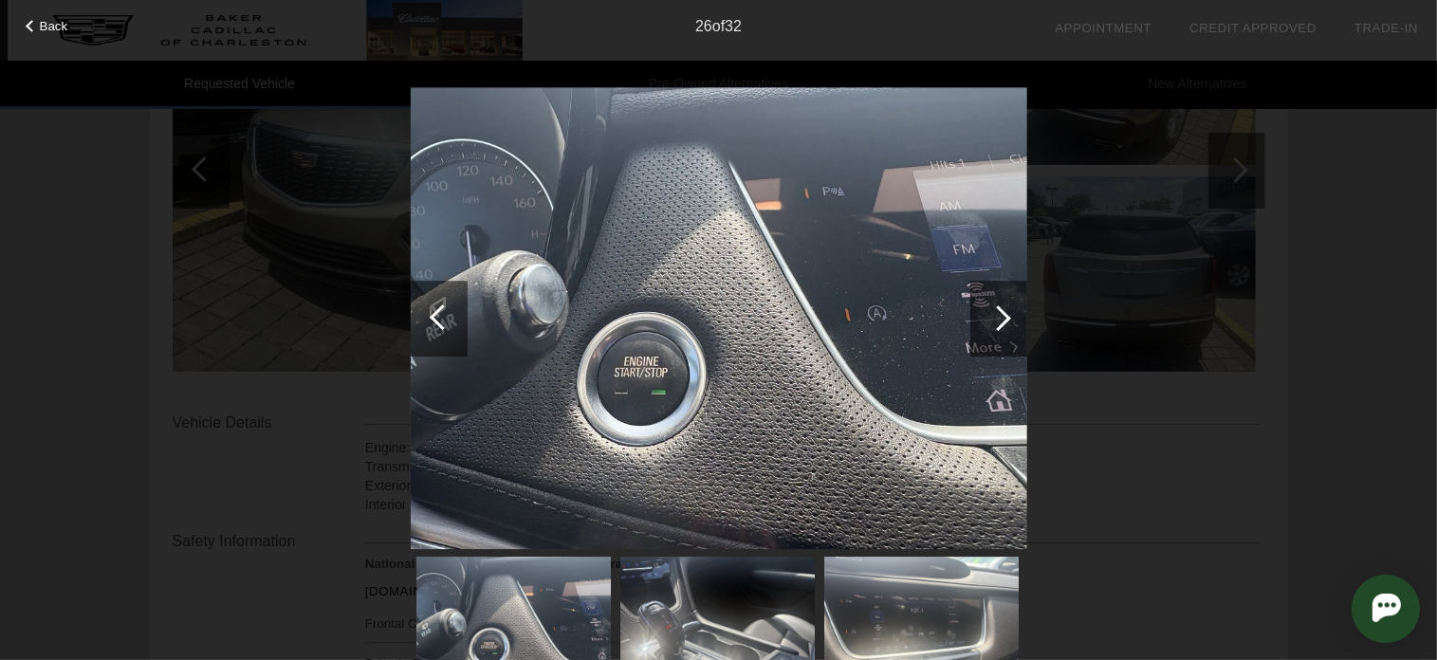
click at [983, 312] on div at bounding box center [999, 319] width 57 height 76
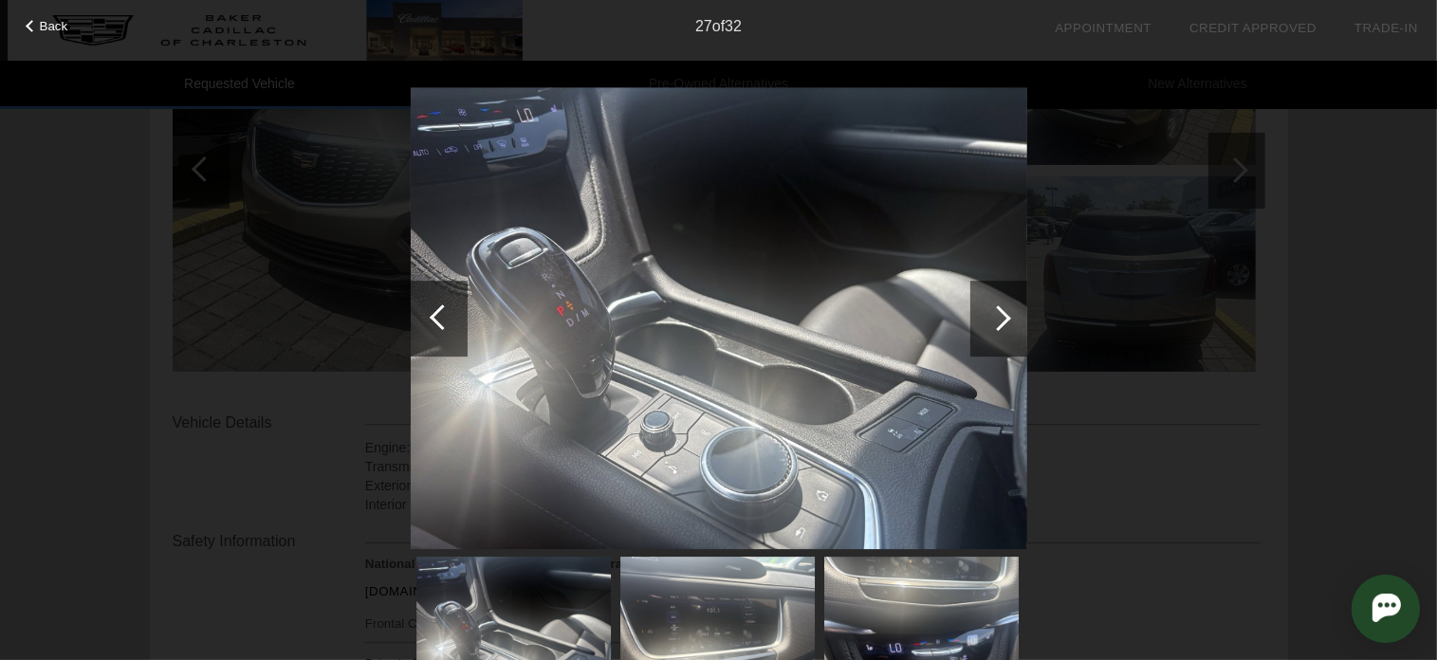
click at [983, 312] on div at bounding box center [999, 319] width 57 height 76
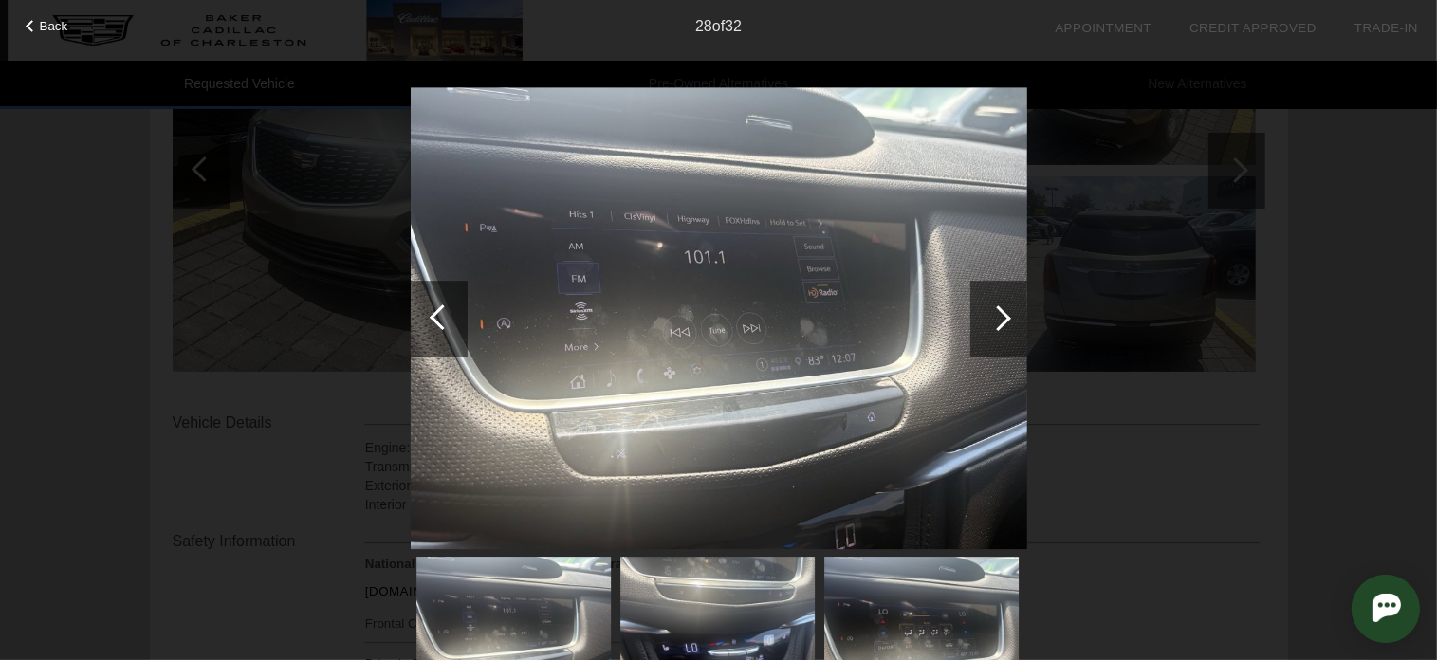
click at [983, 312] on div at bounding box center [999, 319] width 57 height 76
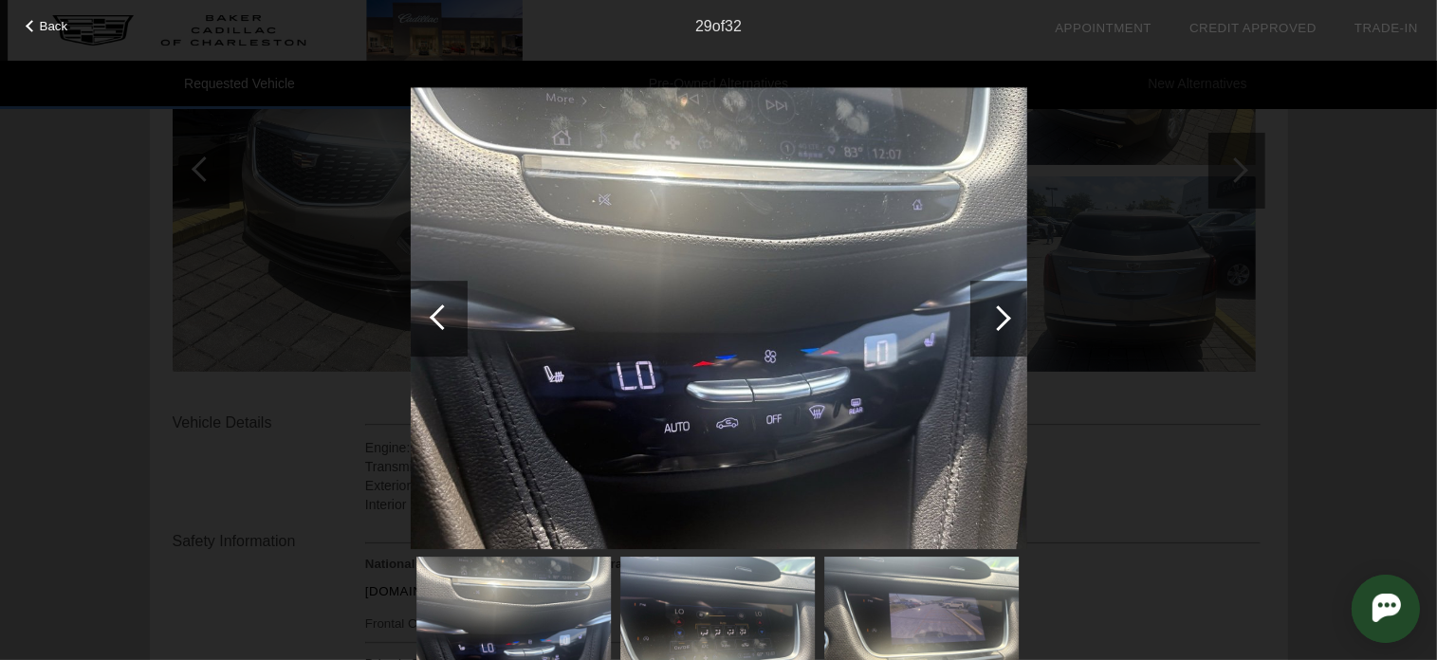
click at [983, 312] on div at bounding box center [999, 319] width 57 height 76
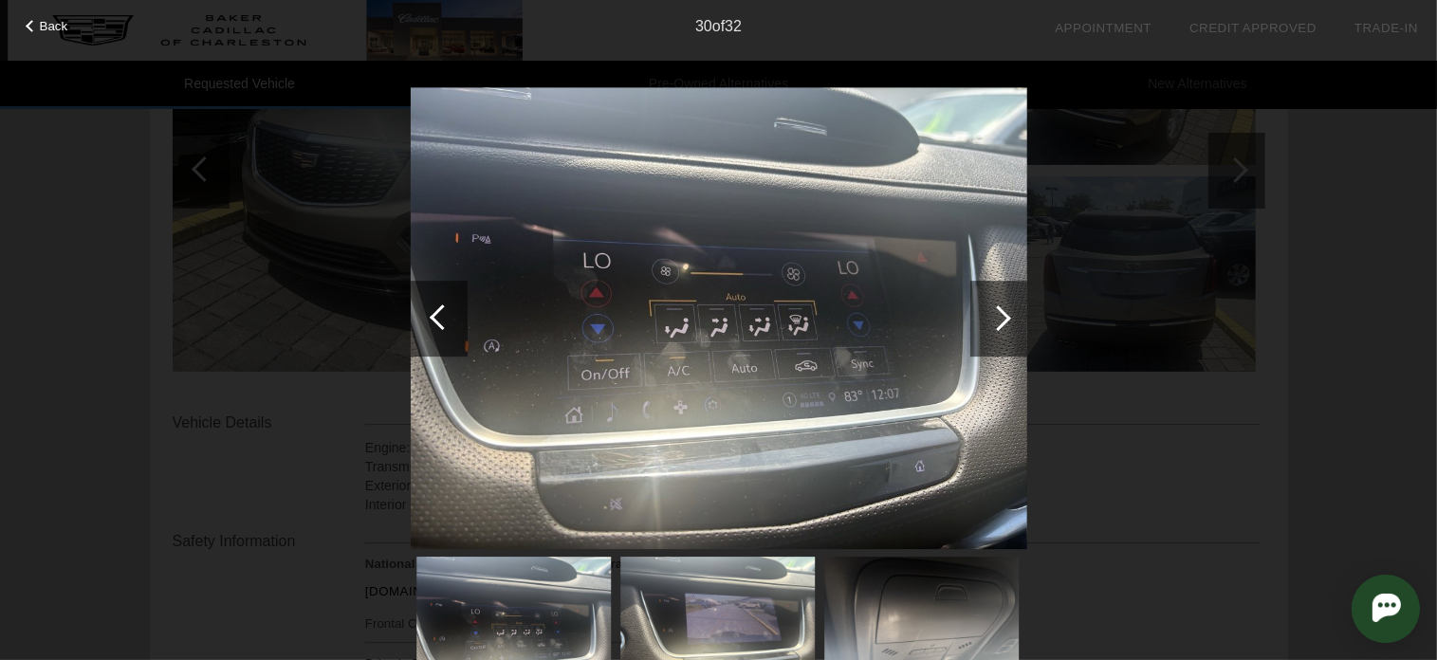
click at [983, 312] on div at bounding box center [999, 319] width 57 height 76
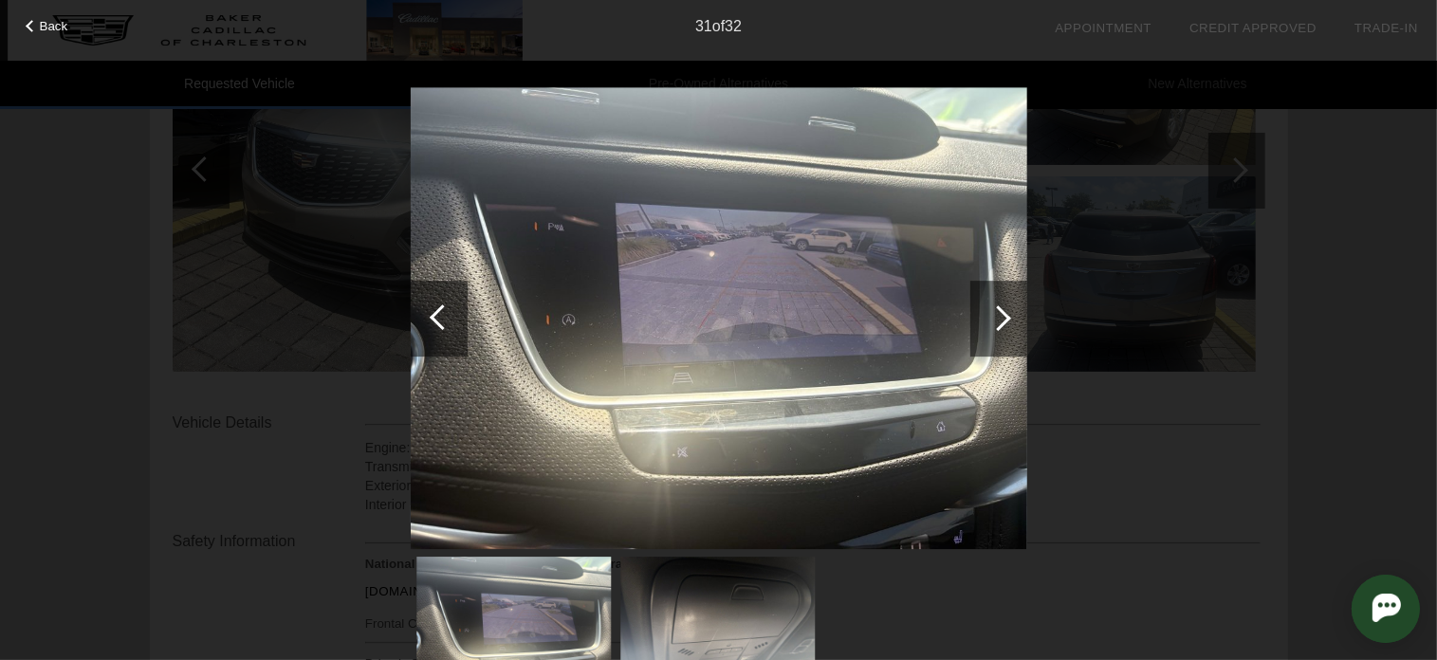
click at [983, 312] on div at bounding box center [999, 319] width 57 height 76
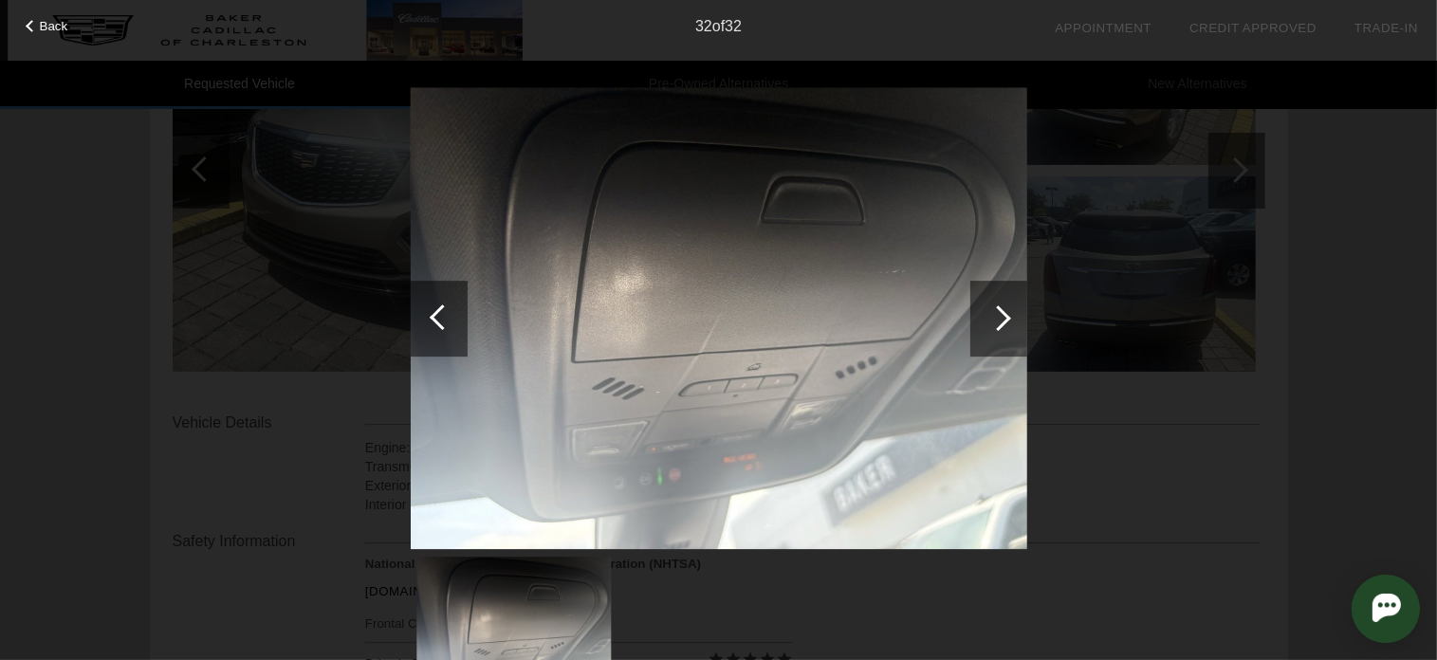
click at [983, 312] on div at bounding box center [999, 319] width 57 height 76
click at [1192, 411] on div "Back 32 of 32" at bounding box center [718, 330] width 1437 height 660
click at [1319, 365] on div "Back 32 of 32" at bounding box center [718, 330] width 1437 height 660
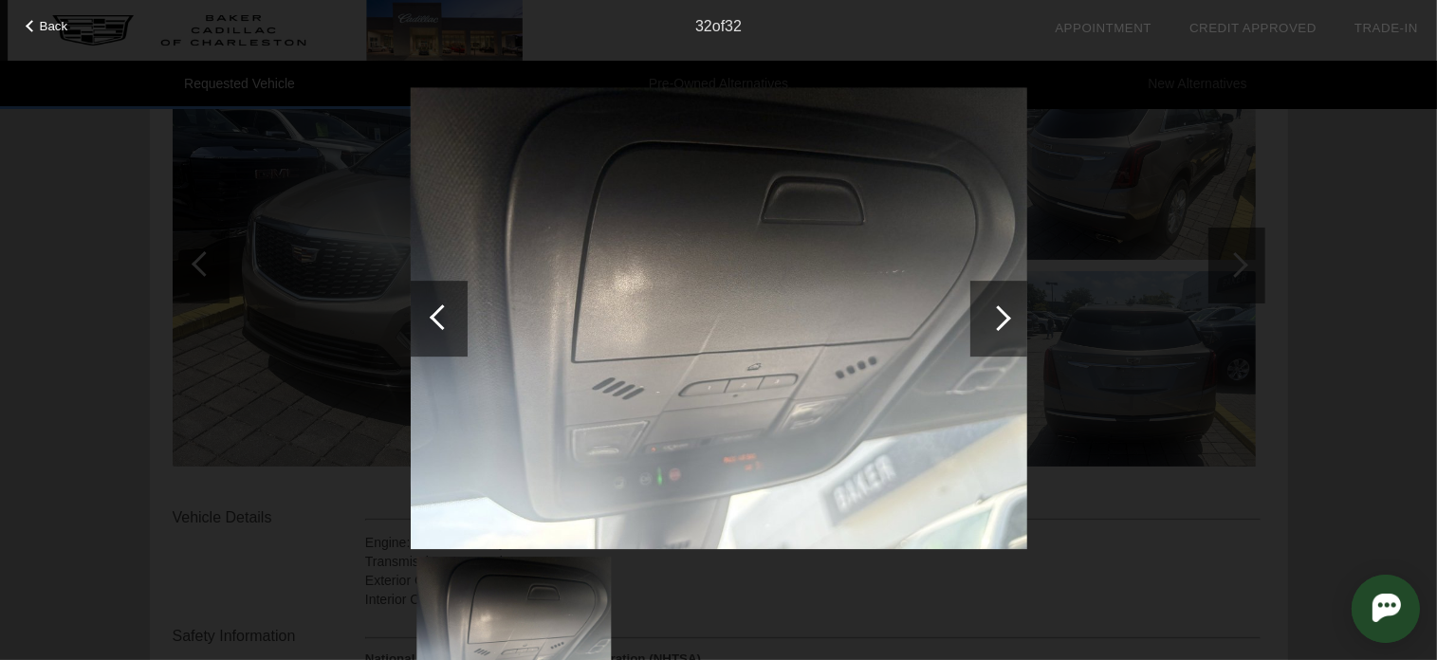
scroll to position [0, 0]
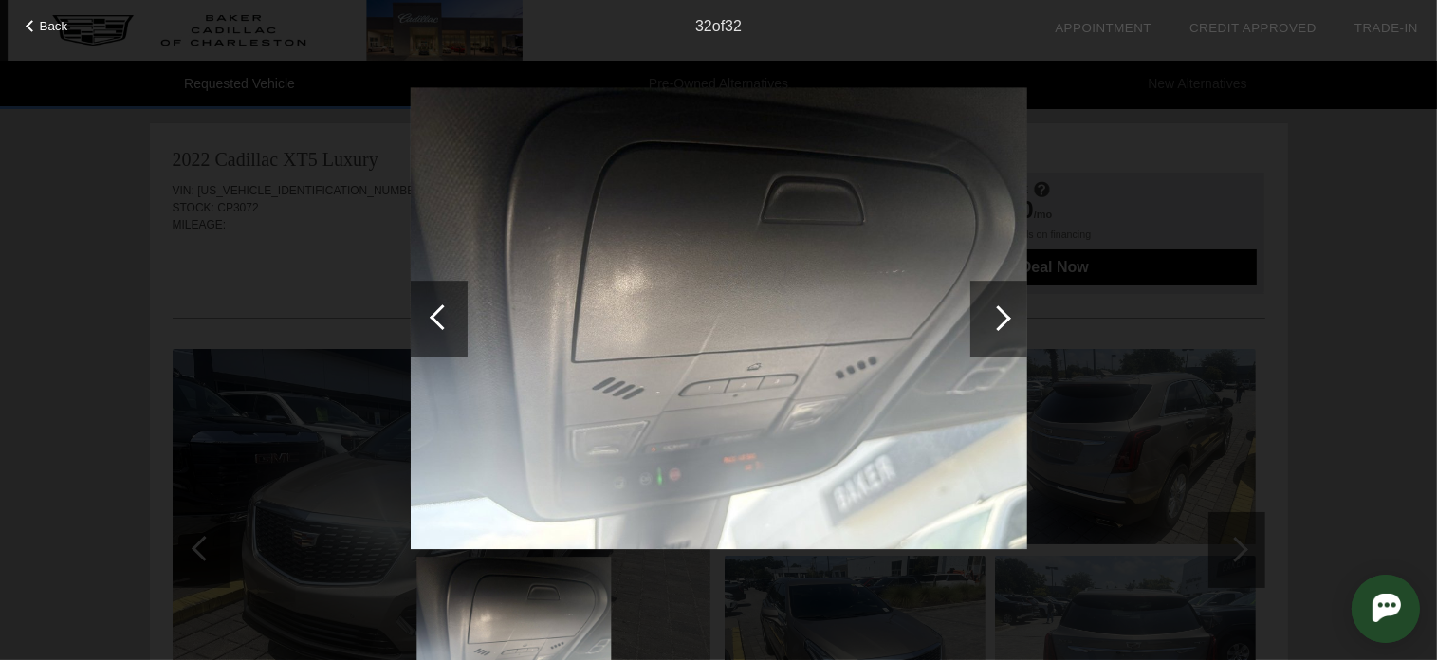
click at [990, 315] on div at bounding box center [999, 319] width 26 height 26
click at [998, 317] on div at bounding box center [999, 319] width 26 height 26
click at [1069, 295] on div "Back 32 of 32" at bounding box center [718, 330] width 1437 height 660
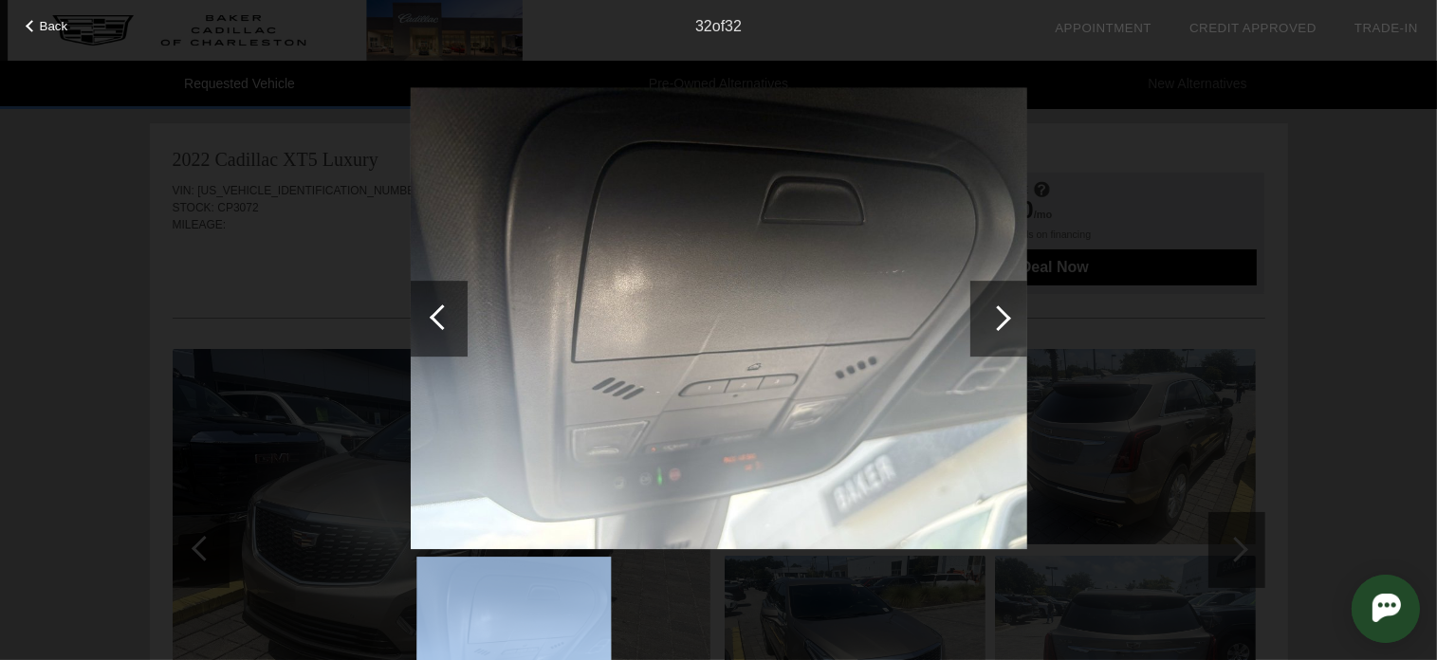
click at [1069, 295] on div "Back 32 of 32" at bounding box center [718, 330] width 1437 height 660
drag, startPoint x: 1069, startPoint y: 295, endPoint x: 888, endPoint y: 285, distance: 181.5
click at [1064, 297] on div "Back 32 of 32" at bounding box center [718, 330] width 1437 height 660
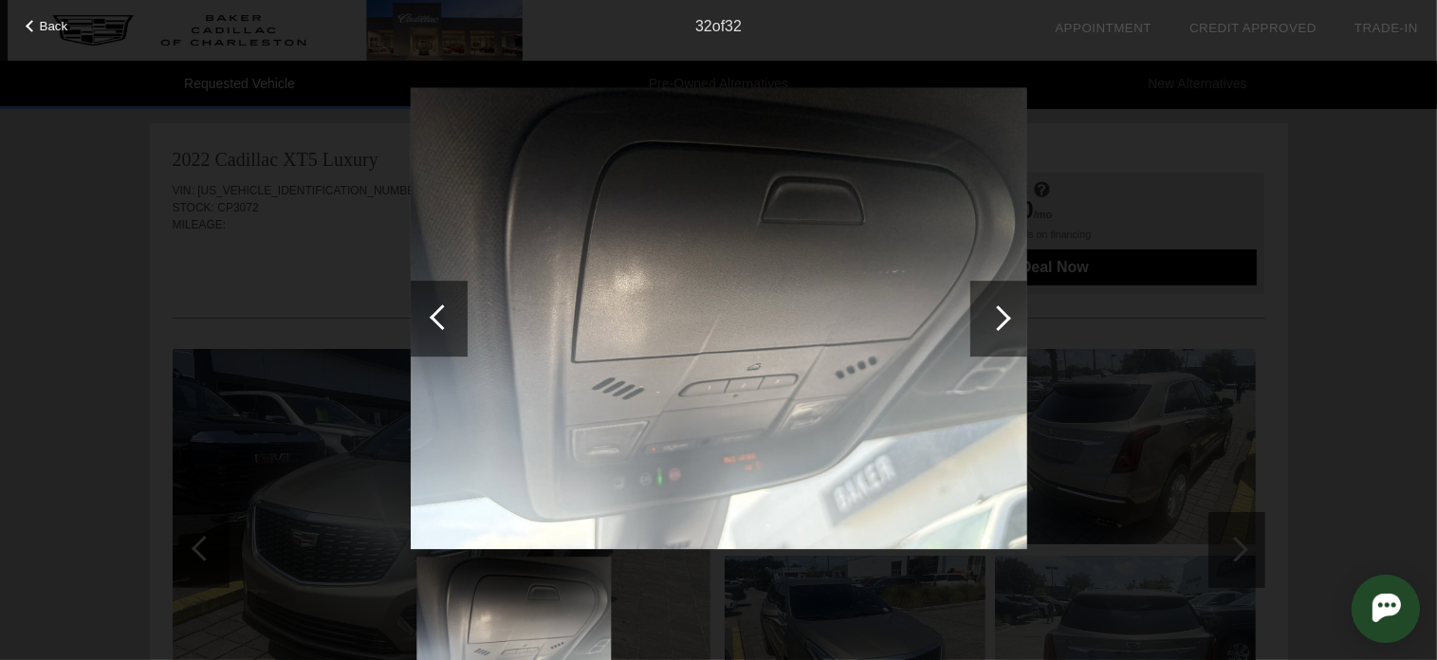
click at [53, 20] on span "Back" at bounding box center [54, 26] width 28 height 14
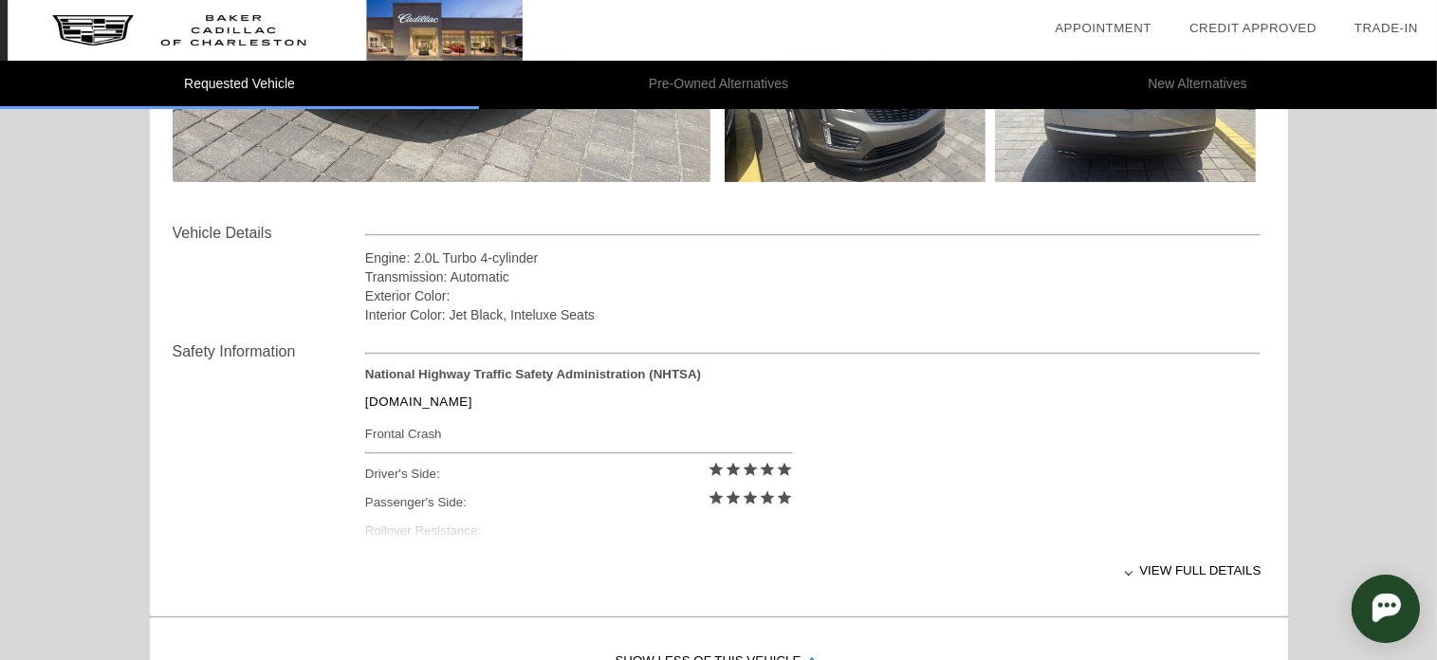
scroll to position [854, 0]
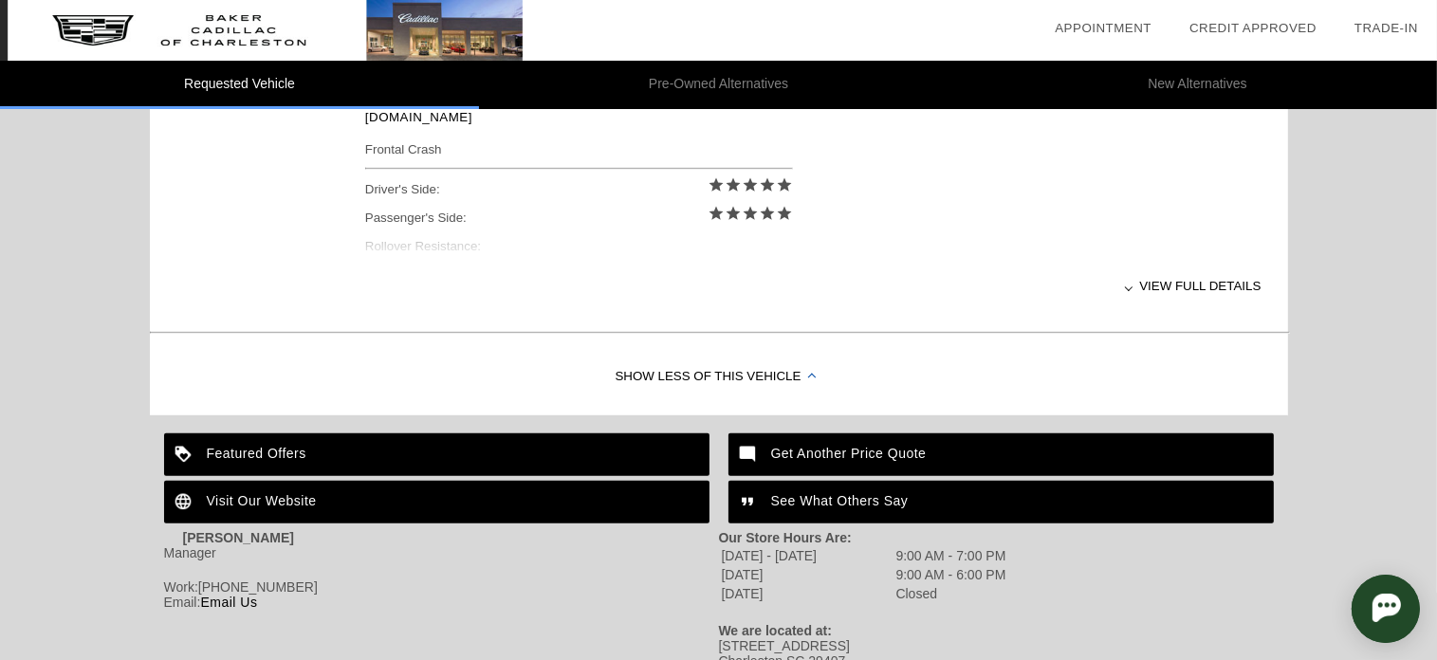
click at [1180, 287] on div "View full details" at bounding box center [813, 286] width 897 height 46
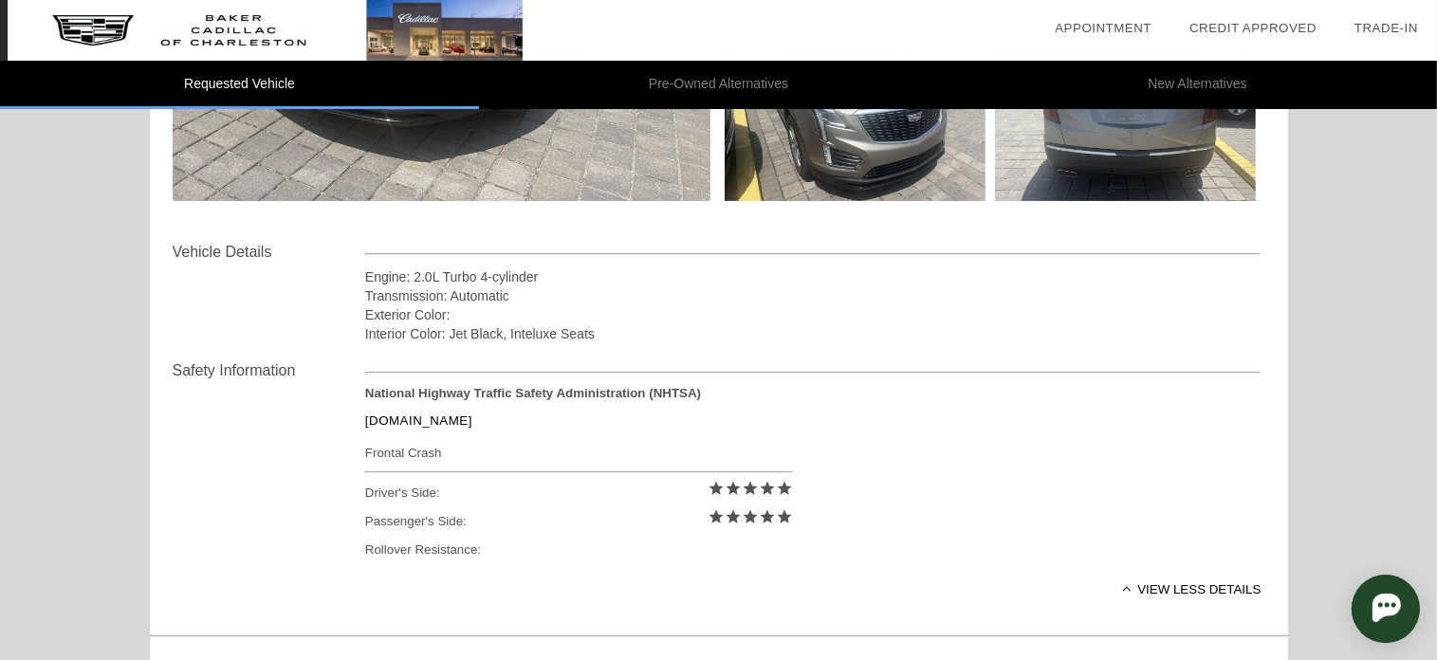
scroll to position [0, 0]
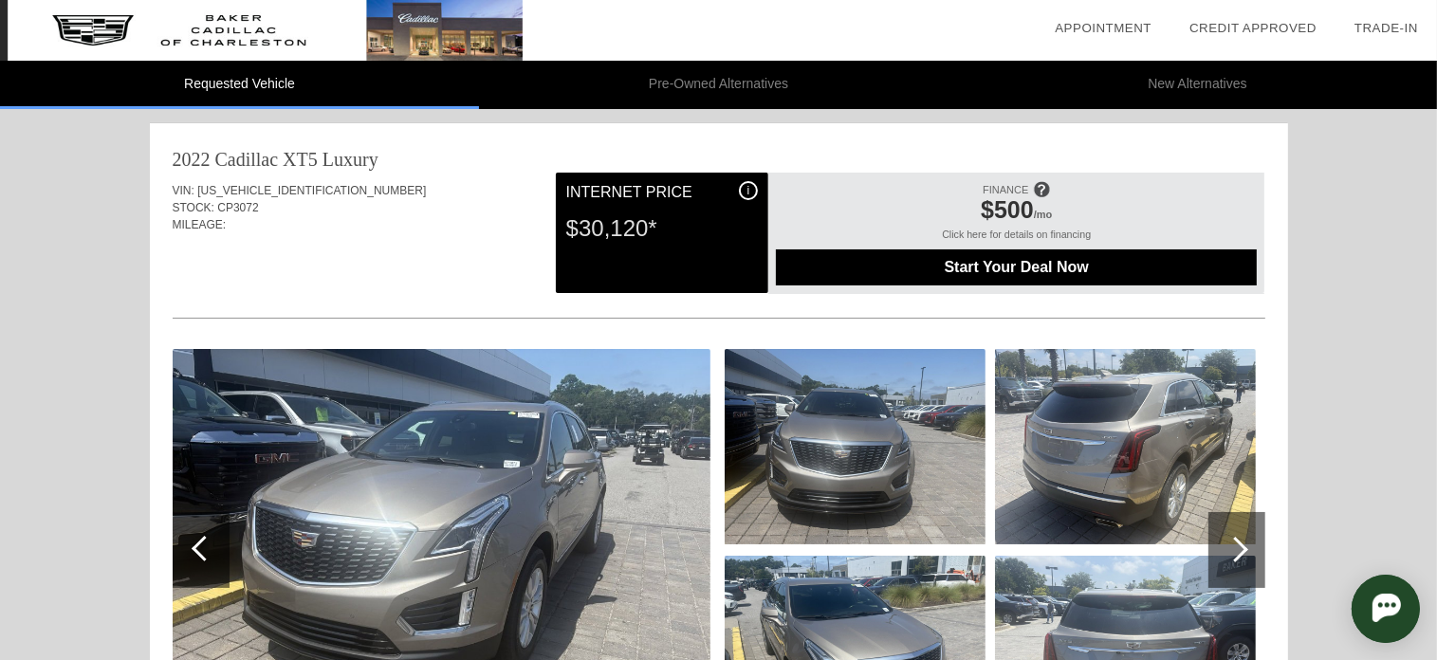
click at [748, 185] on span "i" at bounding box center [749, 190] width 3 height 13
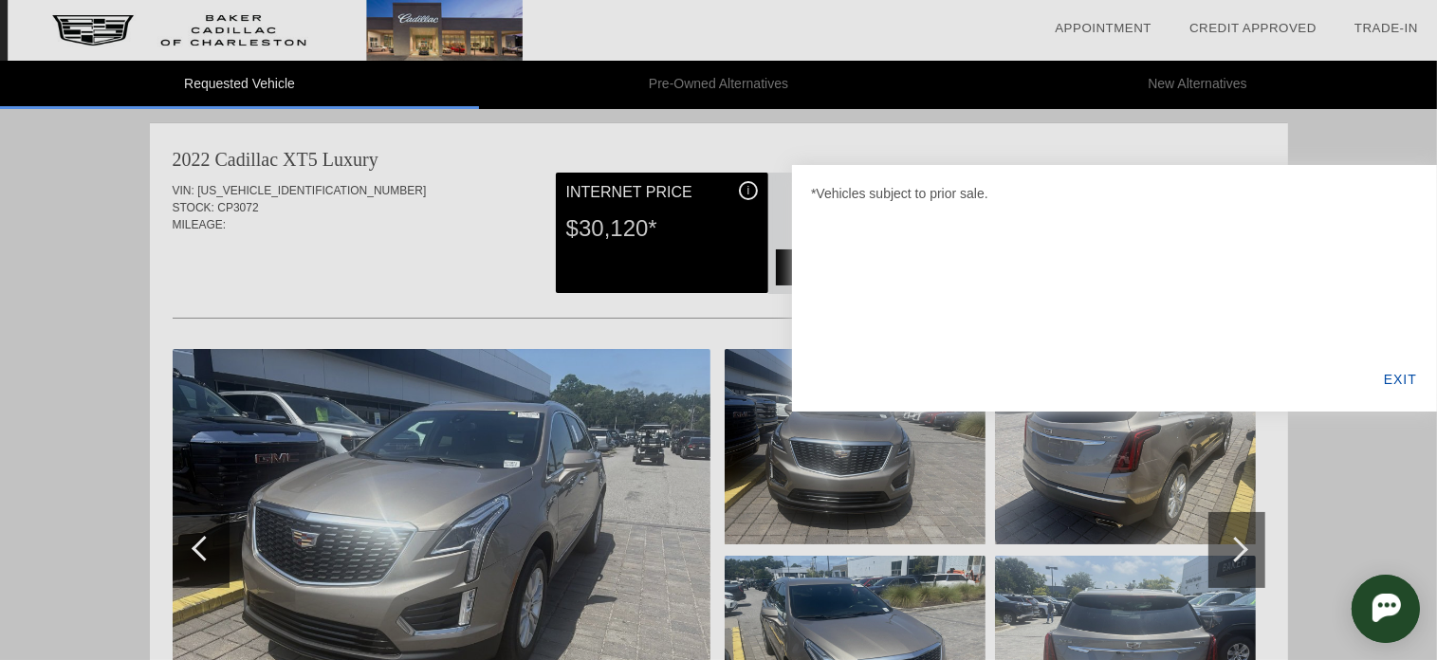
click at [1389, 382] on div "EXIT" at bounding box center [1400, 379] width 73 height 65
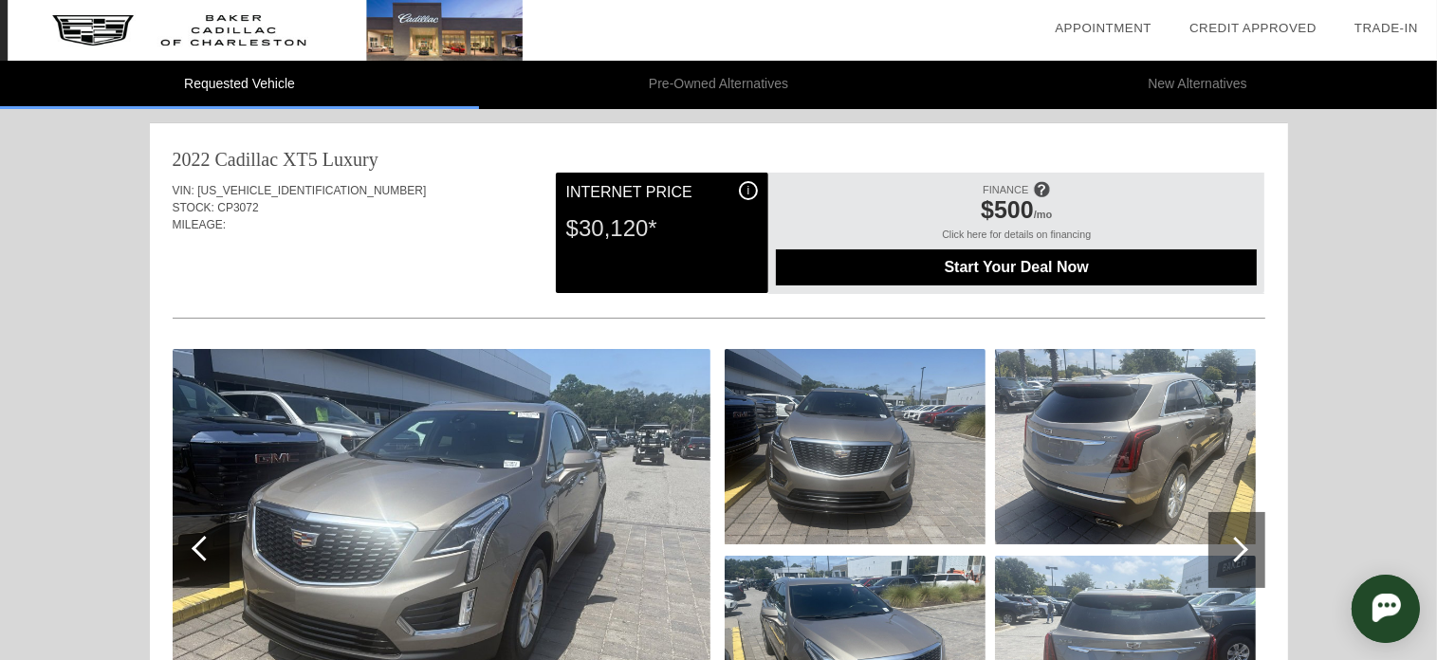
click at [693, 79] on li "Pre-Owned Alternatives" at bounding box center [718, 85] width 479 height 48
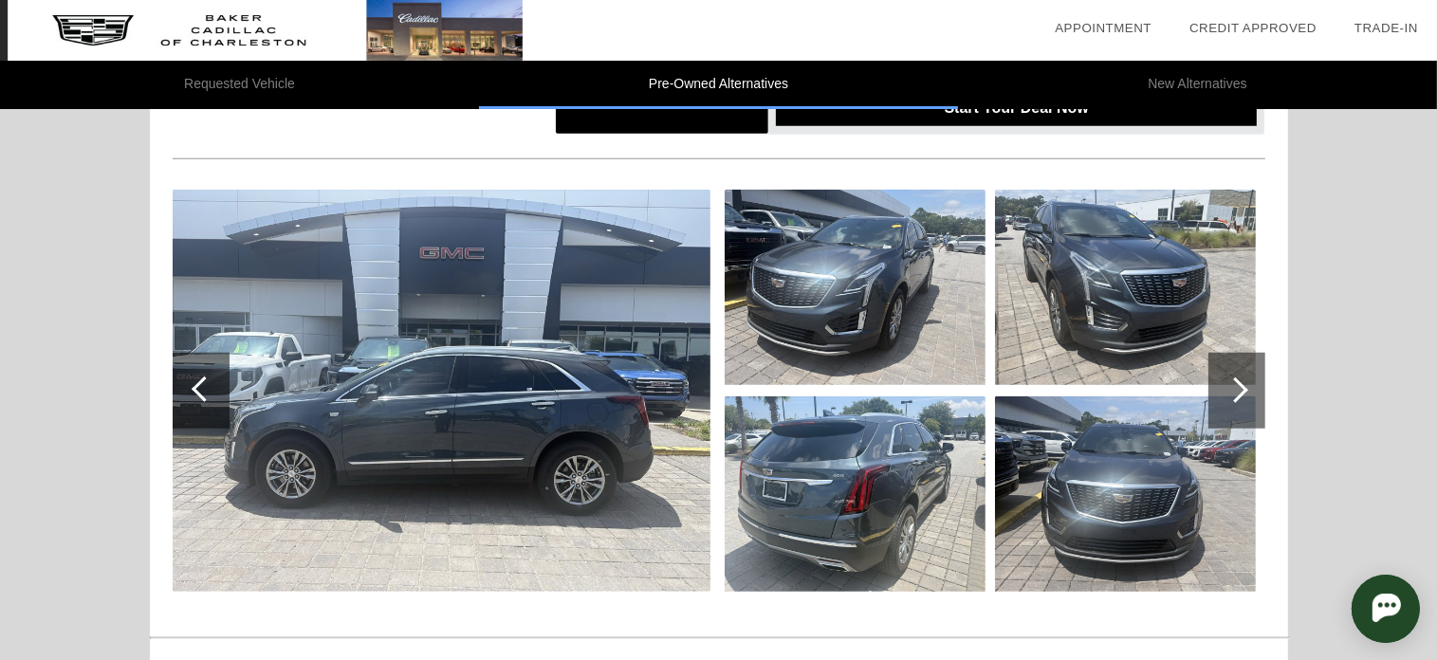
scroll to position [2088, 0]
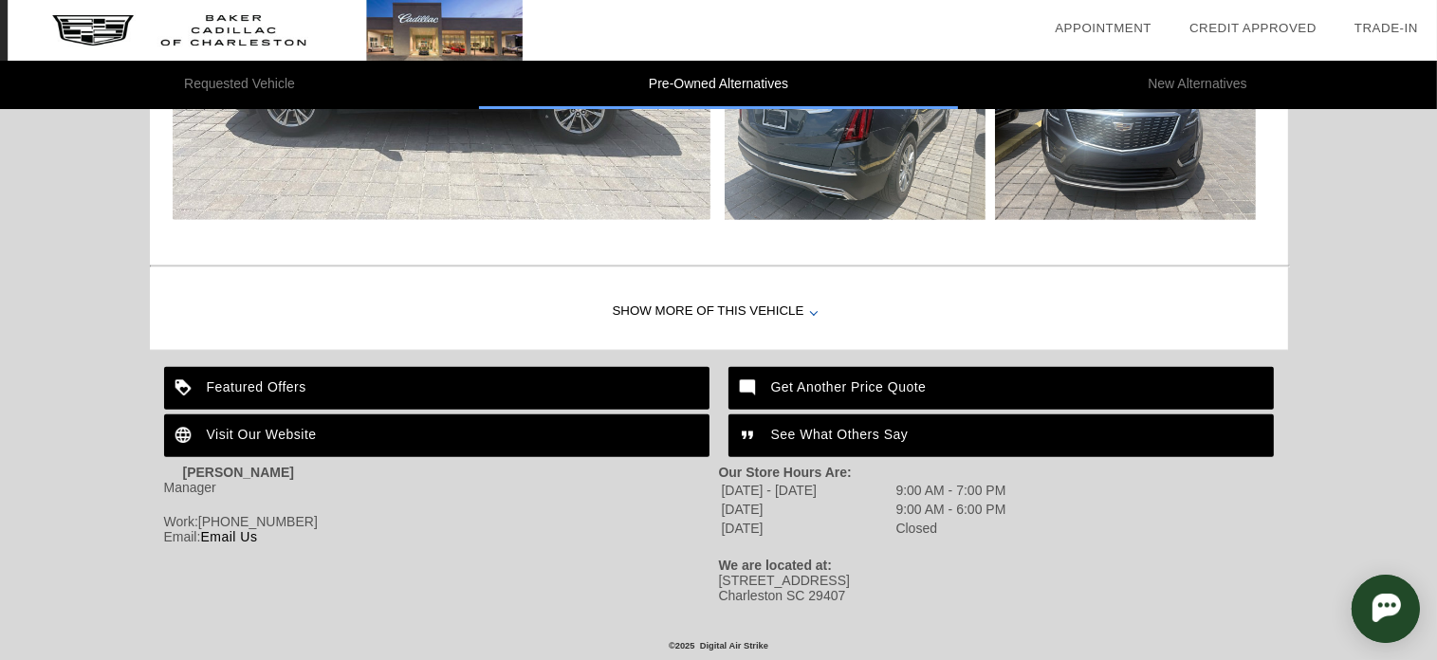
click at [749, 299] on div "Show More of this Vehicle" at bounding box center [719, 312] width 1139 height 76
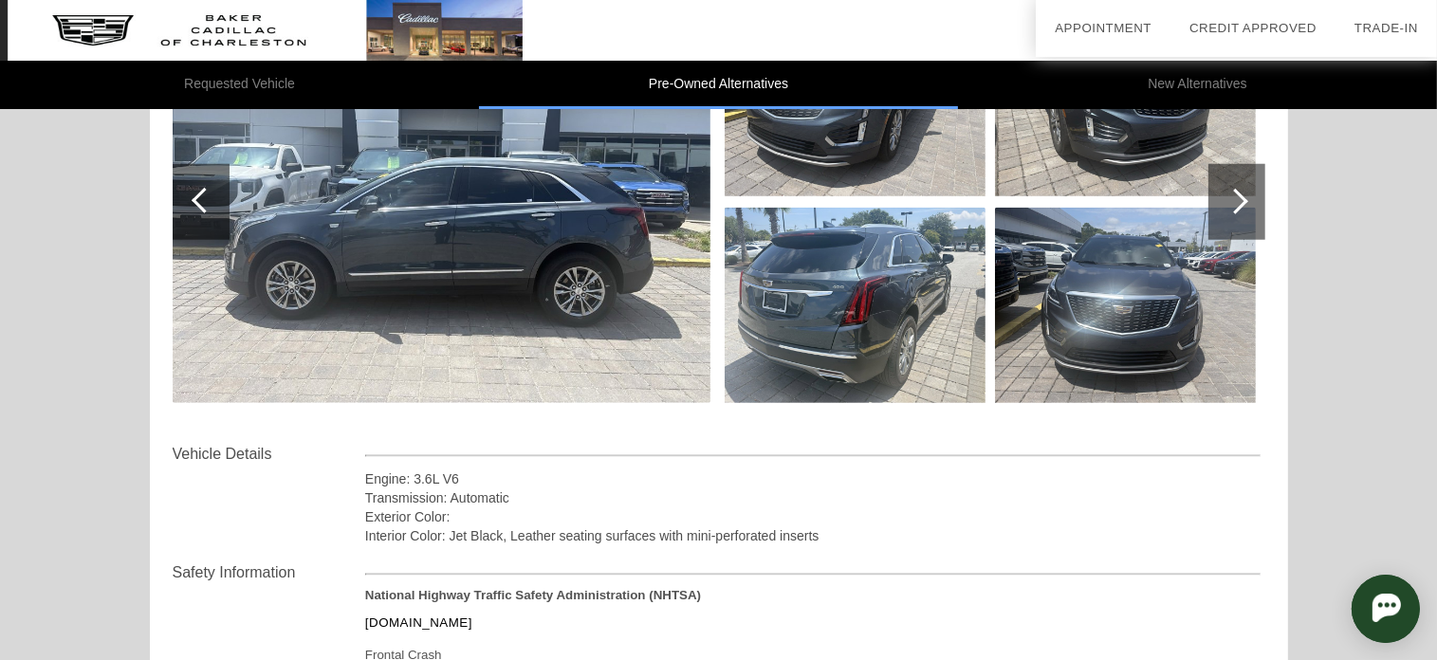
scroll to position [2478, 0]
